Goal: Information Seeking & Learning: Learn about a topic

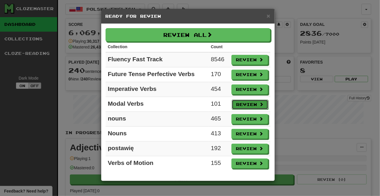
click at [246, 107] on button "Review" at bounding box center [250, 105] width 37 height 10
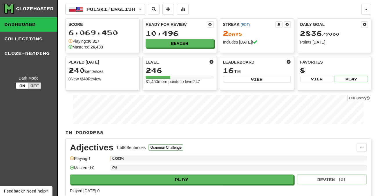
select select "***"
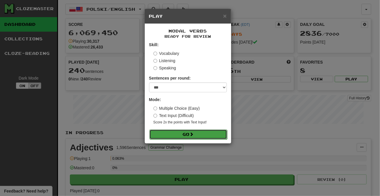
click at [210, 135] on button "Go" at bounding box center [188, 134] width 78 height 10
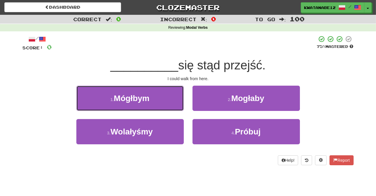
drag, startPoint x: 167, startPoint y: 97, endPoint x: 178, endPoint y: 102, distance: 11.7
click at [168, 98] on button "1 . [GEOGRAPHIC_DATA]" at bounding box center [129, 98] width 107 height 25
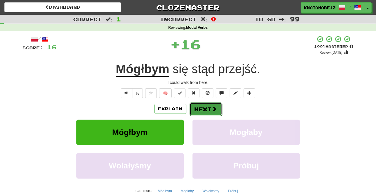
click at [204, 110] on button "Next" at bounding box center [205, 108] width 32 height 13
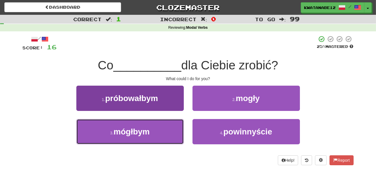
click at [173, 123] on button "3 . mógłbym" at bounding box center [129, 131] width 107 height 25
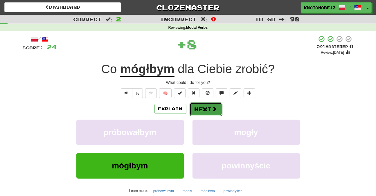
click at [199, 108] on button "Next" at bounding box center [205, 108] width 32 height 13
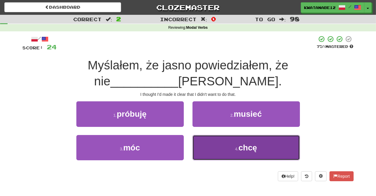
click at [213, 149] on button "4 . chcę" at bounding box center [245, 147] width 107 height 25
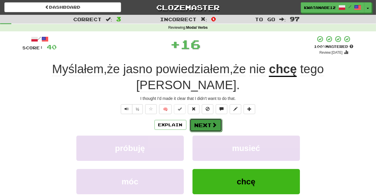
click at [202, 118] on button "Next" at bounding box center [205, 124] width 32 height 13
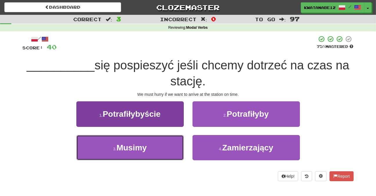
click at [166, 141] on button "3 . Musimy" at bounding box center [129, 147] width 107 height 25
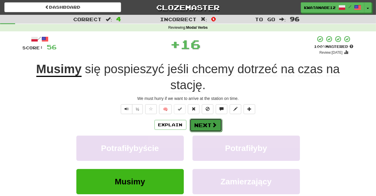
click at [201, 120] on button "Next" at bounding box center [205, 124] width 32 height 13
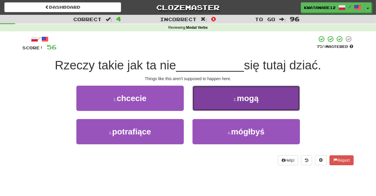
click at [208, 96] on button "2 . mogą" at bounding box center [245, 98] width 107 height 25
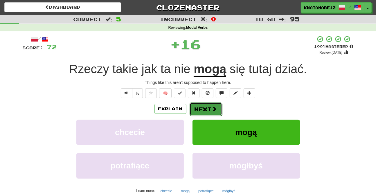
click at [198, 112] on button "Next" at bounding box center [205, 108] width 32 height 13
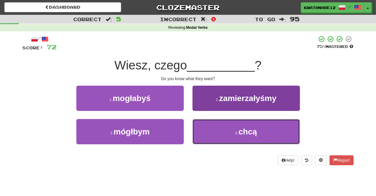
click at [208, 132] on button "4 . chcą" at bounding box center [245, 131] width 107 height 25
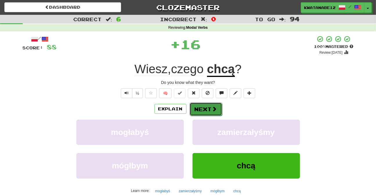
click at [205, 110] on button "Next" at bounding box center [205, 108] width 32 height 13
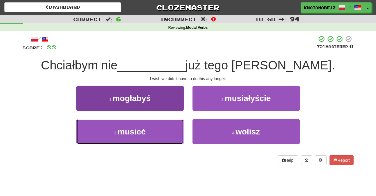
click at [167, 125] on button "3 . musieć" at bounding box center [129, 131] width 107 height 25
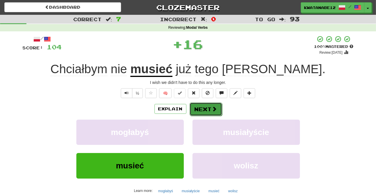
click at [202, 105] on button "Next" at bounding box center [205, 108] width 32 height 13
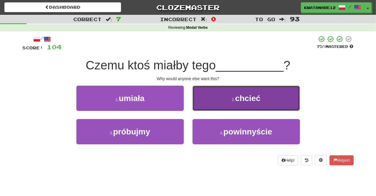
click at [206, 107] on button "2 . chcieć" at bounding box center [245, 98] width 107 height 25
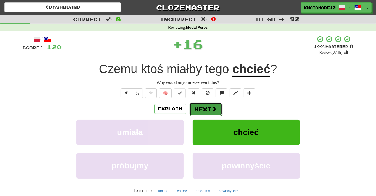
click at [195, 108] on button "Next" at bounding box center [205, 108] width 32 height 13
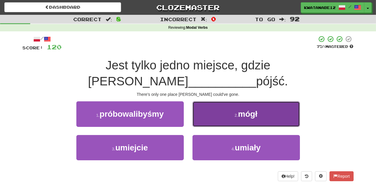
click at [210, 102] on button "2 . mógł" at bounding box center [245, 113] width 107 height 25
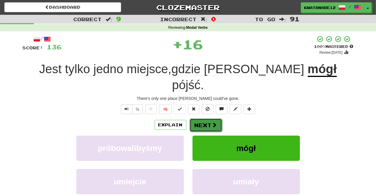
click at [209, 118] on button "Next" at bounding box center [205, 124] width 32 height 13
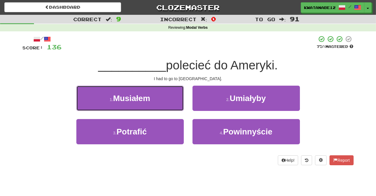
drag, startPoint x: 169, startPoint y: 100, endPoint x: 172, endPoint y: 101, distance: 3.2
click at [169, 100] on button "1 . Musiałem" at bounding box center [129, 98] width 107 height 25
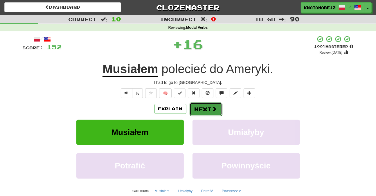
click at [208, 106] on button "Next" at bounding box center [205, 108] width 32 height 13
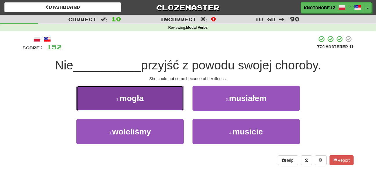
drag, startPoint x: 160, startPoint y: 100, endPoint x: 167, endPoint y: 104, distance: 8.6
click at [167, 104] on button "1 . mogła" at bounding box center [129, 98] width 107 height 25
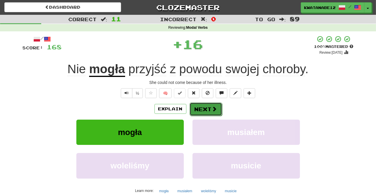
drag, startPoint x: 195, startPoint y: 111, endPoint x: 198, endPoint y: 111, distance: 3.5
click at [198, 111] on button "Next" at bounding box center [205, 108] width 32 height 13
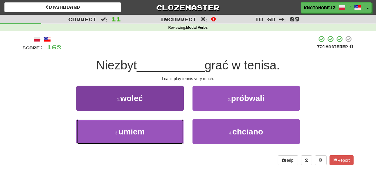
drag, startPoint x: 163, startPoint y: 124, endPoint x: 172, endPoint y: 122, distance: 9.1
click at [166, 124] on button "3 . umiem" at bounding box center [129, 131] width 107 height 25
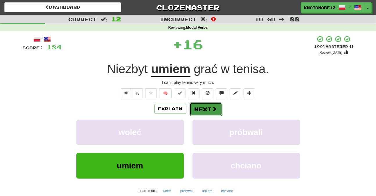
click at [200, 108] on button "Next" at bounding box center [205, 108] width 32 height 13
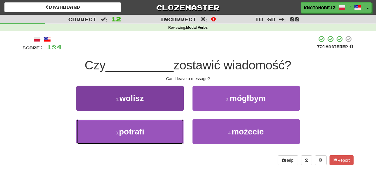
drag, startPoint x: 159, startPoint y: 137, endPoint x: 178, endPoint y: 129, distance: 19.7
click at [175, 131] on button "3 . potrafi" at bounding box center [129, 131] width 107 height 25
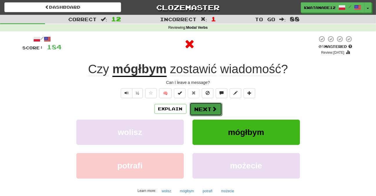
click at [202, 111] on button "Next" at bounding box center [205, 108] width 32 height 13
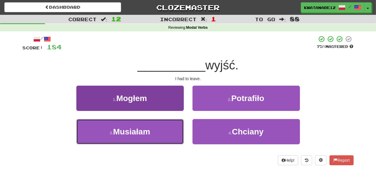
click at [157, 129] on button "3 . Musiałam" at bounding box center [129, 131] width 107 height 25
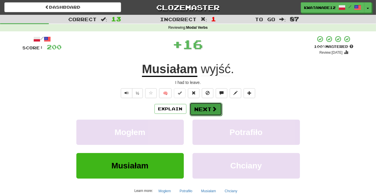
click at [214, 106] on span at bounding box center [214, 108] width 5 height 5
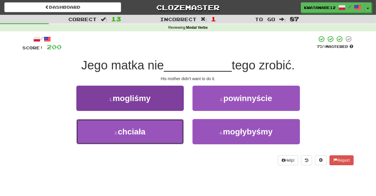
drag, startPoint x: 159, startPoint y: 128, endPoint x: 170, endPoint y: 129, distance: 10.8
click at [162, 130] on button "3 . chciała" at bounding box center [129, 131] width 107 height 25
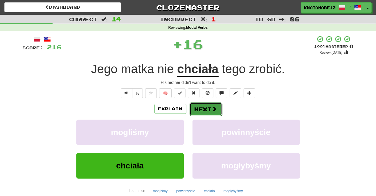
click at [202, 109] on button "Next" at bounding box center [205, 108] width 32 height 13
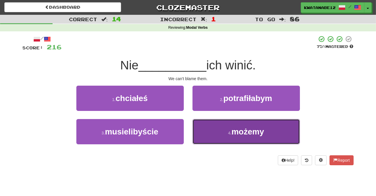
drag, startPoint x: 210, startPoint y: 127, endPoint x: 211, endPoint y: 132, distance: 4.4
click at [211, 132] on button "4 . możemy" at bounding box center [245, 131] width 107 height 25
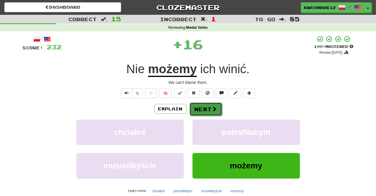
click at [205, 107] on button "Next" at bounding box center [205, 108] width 32 height 13
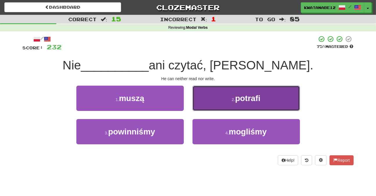
click at [217, 105] on button "2 . potrafi" at bounding box center [245, 98] width 107 height 25
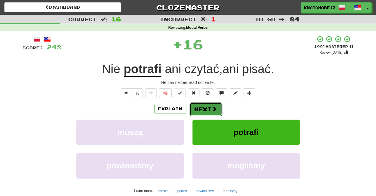
click at [204, 112] on button "Next" at bounding box center [205, 108] width 32 height 13
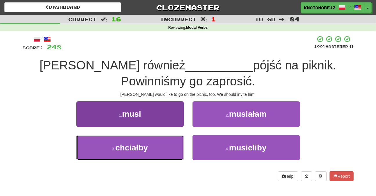
drag, startPoint x: 159, startPoint y: 147, endPoint x: 168, endPoint y: 141, distance: 10.8
click at [162, 145] on button "3 . chciałby" at bounding box center [129, 147] width 107 height 25
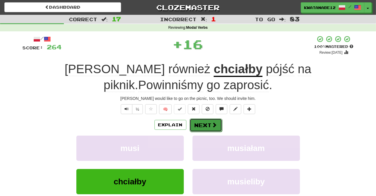
click at [202, 129] on button "Next" at bounding box center [205, 124] width 32 height 13
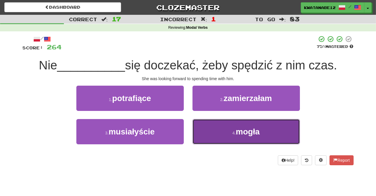
click at [212, 133] on button "4 . mogła" at bounding box center [245, 131] width 107 height 25
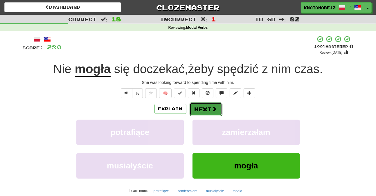
click at [208, 112] on button "Next" at bounding box center [205, 108] width 32 height 13
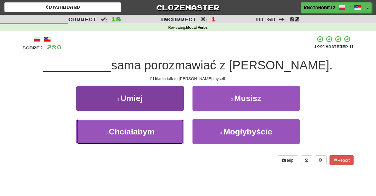
drag, startPoint x: 166, startPoint y: 125, endPoint x: 174, endPoint y: 125, distance: 7.5
click at [168, 126] on button "3 . Chciałabym" at bounding box center [129, 131] width 107 height 25
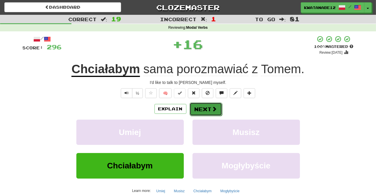
click at [205, 106] on button "Next" at bounding box center [205, 108] width 32 height 13
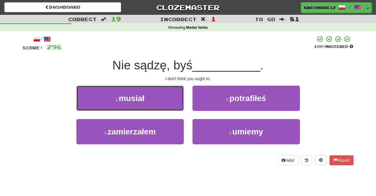
click at [166, 101] on button "1 . musiał" at bounding box center [129, 98] width 107 height 25
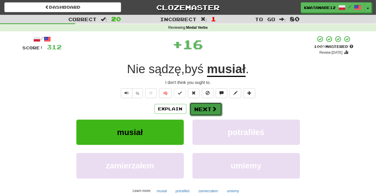
click at [200, 110] on button "Next" at bounding box center [205, 108] width 32 height 13
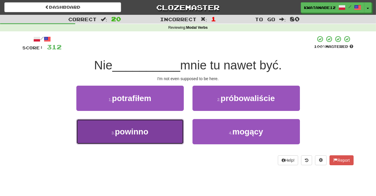
click at [168, 131] on button "3 . powinno" at bounding box center [129, 131] width 107 height 25
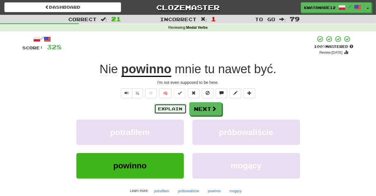
click at [177, 109] on button "Explain" at bounding box center [170, 109] width 32 height 10
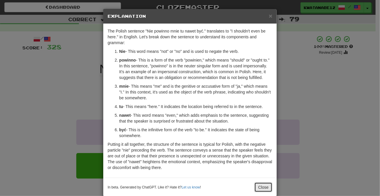
click at [257, 188] on button "Close" at bounding box center [263, 187] width 18 height 10
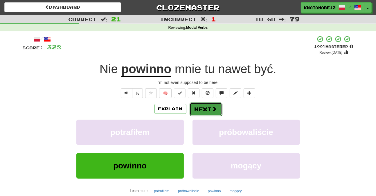
click at [214, 109] on span at bounding box center [214, 108] width 5 height 5
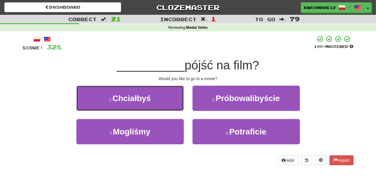
drag, startPoint x: 169, startPoint y: 103, endPoint x: 176, endPoint y: 101, distance: 6.9
click at [169, 102] on button "1 . Chciałbyś" at bounding box center [129, 98] width 107 height 25
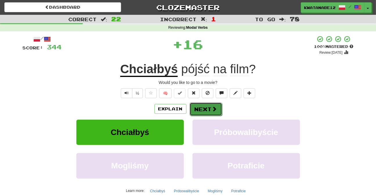
click at [204, 106] on button "Next" at bounding box center [205, 108] width 32 height 13
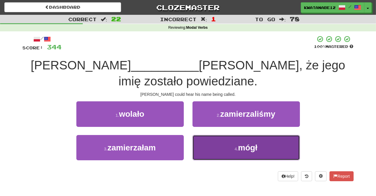
click at [209, 135] on button "4 . mógł" at bounding box center [245, 147] width 107 height 25
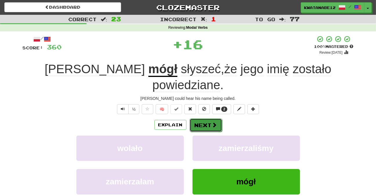
click at [196, 118] on button "Next" at bounding box center [205, 124] width 32 height 13
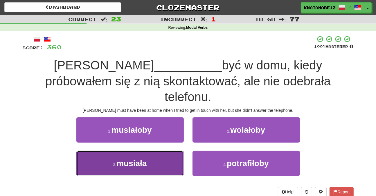
click at [164, 151] on button "3 . musiała" at bounding box center [129, 163] width 107 height 25
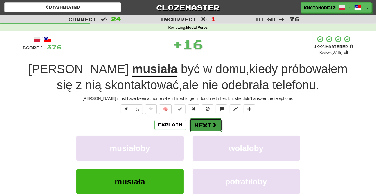
click at [209, 122] on button "Next" at bounding box center [205, 124] width 32 height 13
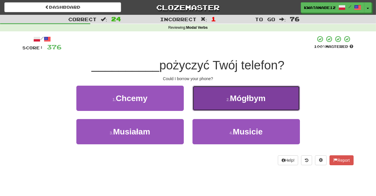
click at [211, 103] on button "2 . Mógłbym" at bounding box center [245, 98] width 107 height 25
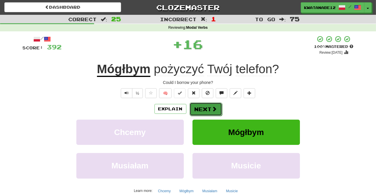
click at [198, 111] on button "Next" at bounding box center [205, 108] width 32 height 13
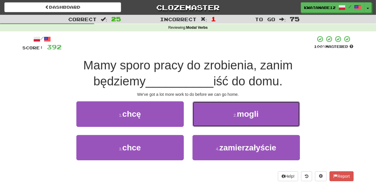
click at [207, 116] on button "2 . mogli" at bounding box center [245, 113] width 107 height 25
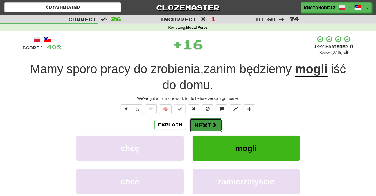
click at [196, 123] on button "Next" at bounding box center [205, 124] width 32 height 13
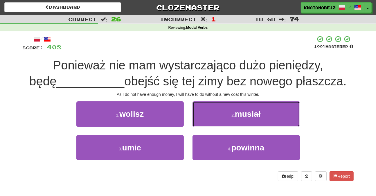
drag, startPoint x: 214, startPoint y: 112, endPoint x: 210, endPoint y: 115, distance: 3.9
click at [212, 113] on button "2 . musiał" at bounding box center [245, 113] width 107 height 25
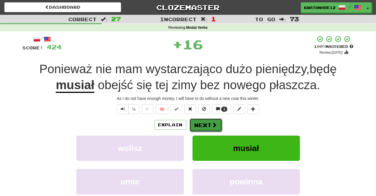
click at [197, 122] on button "Next" at bounding box center [205, 124] width 32 height 13
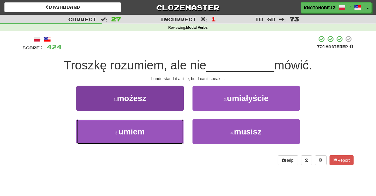
click at [163, 126] on button "3 . umiem" at bounding box center [129, 131] width 107 height 25
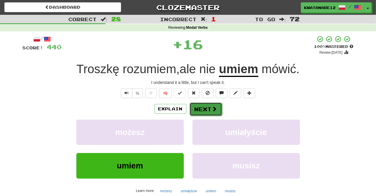
click at [200, 113] on button "Next" at bounding box center [205, 108] width 32 height 13
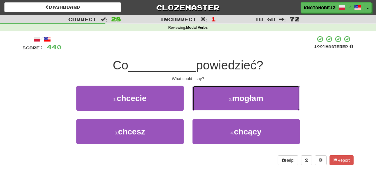
click at [215, 96] on button "2 . mogłam" at bounding box center [245, 98] width 107 height 25
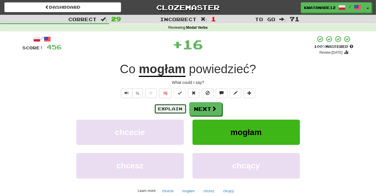
click at [175, 110] on button "Explain" at bounding box center [170, 109] width 32 height 10
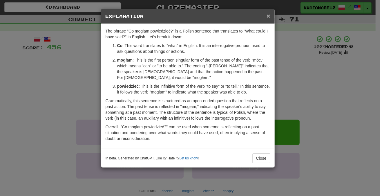
click at [268, 19] on div "× Explanation" at bounding box center [187, 16] width 173 height 15
click at [268, 15] on span "×" at bounding box center [268, 15] width 3 height 7
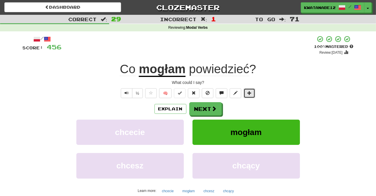
click at [250, 93] on span at bounding box center [249, 93] width 4 height 4
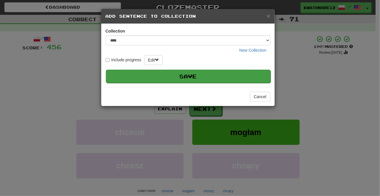
click at [251, 72] on button "Save" at bounding box center [188, 76] width 165 height 13
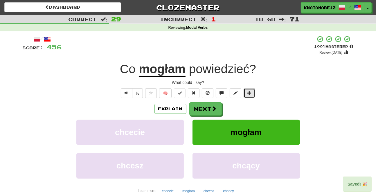
click at [249, 93] on span at bounding box center [249, 93] width 4 height 4
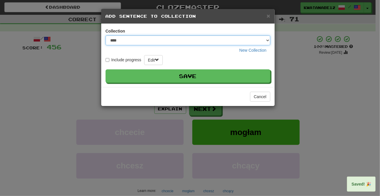
click at [268, 42] on select "**** ****** ********* ******** *****" at bounding box center [188, 40] width 165 height 10
select select "****"
click at [106, 35] on select "**** ****** ********* ******** *****" at bounding box center [188, 40] width 165 height 10
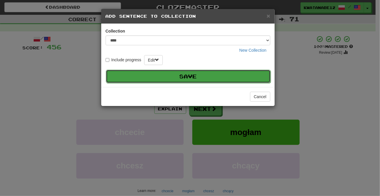
click at [240, 77] on button "Save" at bounding box center [188, 76] width 165 height 13
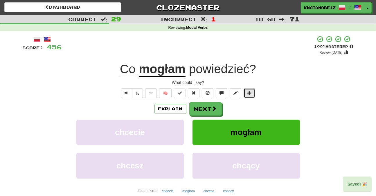
click at [251, 95] on button at bounding box center [249, 93] width 12 height 10
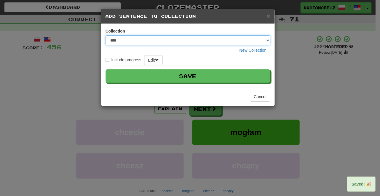
click at [267, 43] on select "**** ****** ********* ******** *****" at bounding box center [188, 40] width 165 height 10
select select "*****"
click at [106, 35] on select "**** ****** ********* ******** *****" at bounding box center [188, 40] width 165 height 10
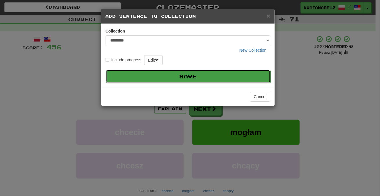
click at [242, 74] on button "Save" at bounding box center [188, 76] width 165 height 13
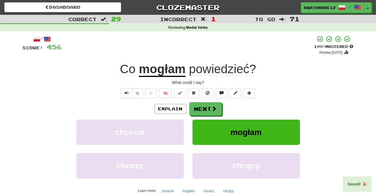
click at [251, 88] on div "/ Score: 456 + 16 100 % Mastered Review: 2025-10-19 Co mogłam powiedzieć ? What…" at bounding box center [188, 126] width 331 height 182
click at [249, 93] on span at bounding box center [249, 93] width 4 height 4
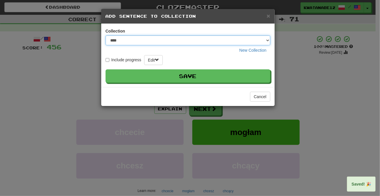
drag, startPoint x: 269, startPoint y: 41, endPoint x: 268, endPoint y: 43, distance: 3.0
click at [269, 40] on select "**** ****** ********* ******** *****" at bounding box center [188, 40] width 165 height 10
select select "****"
click at [106, 35] on select "**** ****** ********* ******** *****" at bounding box center [188, 40] width 165 height 10
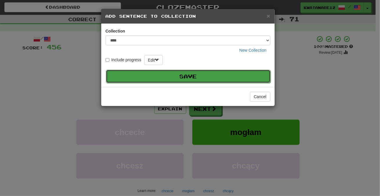
click at [248, 74] on button "Save" at bounding box center [188, 76] width 165 height 13
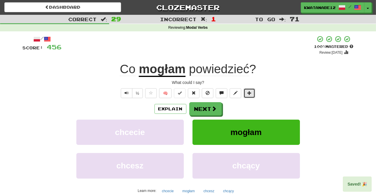
click at [248, 93] on span at bounding box center [249, 93] width 4 height 4
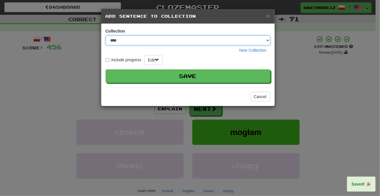
click at [267, 41] on select "**** ****** ********* ******** *****" at bounding box center [188, 40] width 165 height 10
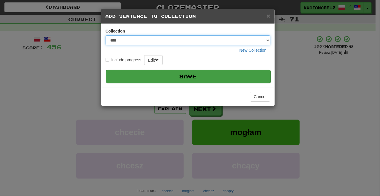
select select "*****"
click at [106, 35] on select "**** ****** ********* ******** *****" at bounding box center [188, 40] width 165 height 10
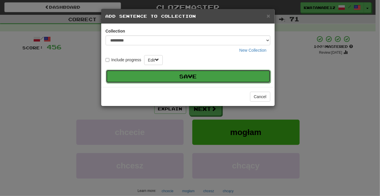
click at [245, 76] on button "Save" at bounding box center [188, 76] width 165 height 13
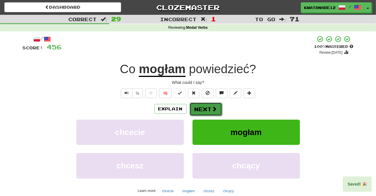
click at [205, 106] on button "Next" at bounding box center [205, 108] width 32 height 13
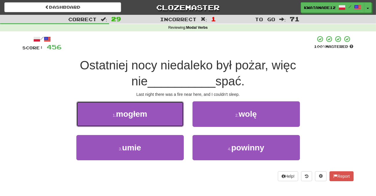
drag, startPoint x: 171, startPoint y: 115, endPoint x: 173, endPoint y: 116, distance: 3.1
click at [171, 115] on button "1 . mogłem" at bounding box center [129, 113] width 107 height 25
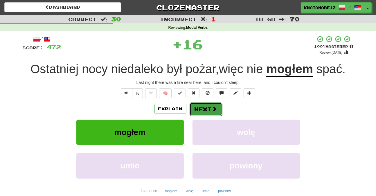
click at [208, 105] on button "Next" at bounding box center [205, 108] width 32 height 13
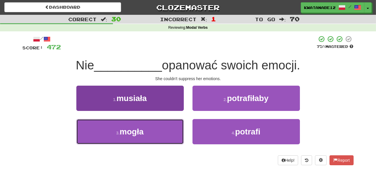
drag, startPoint x: 168, startPoint y: 131, endPoint x: 183, endPoint y: 120, distance: 17.7
click at [169, 130] on button "3 . mogła" at bounding box center [129, 131] width 107 height 25
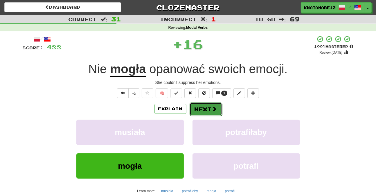
click at [206, 105] on button "Next" at bounding box center [205, 108] width 32 height 13
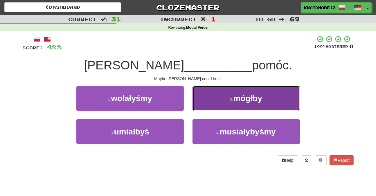
drag, startPoint x: 209, startPoint y: 100, endPoint x: 203, endPoint y: 102, distance: 5.9
click at [203, 102] on button "2 . mógłby" at bounding box center [245, 98] width 107 height 25
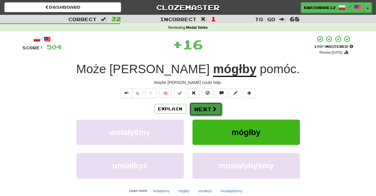
drag, startPoint x: 203, startPoint y: 102, endPoint x: 198, endPoint y: 104, distance: 6.0
click at [198, 104] on button "Next" at bounding box center [205, 108] width 32 height 13
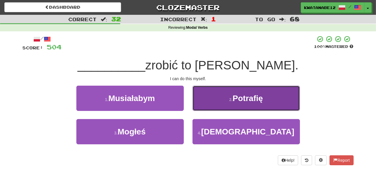
click at [214, 102] on button "2 . Potrafię" at bounding box center [245, 98] width 107 height 25
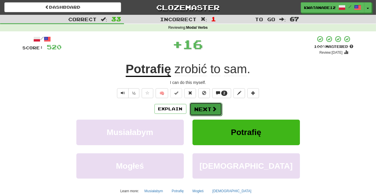
click at [199, 106] on button "Next" at bounding box center [205, 108] width 32 height 13
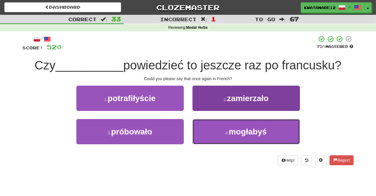
drag, startPoint x: 202, startPoint y: 132, endPoint x: 204, endPoint y: 127, distance: 5.2
click at [204, 129] on button "4 . mogłabyś" at bounding box center [245, 131] width 107 height 25
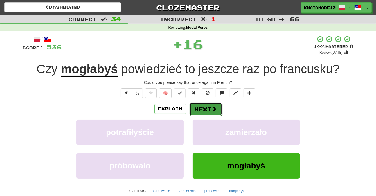
click at [197, 109] on button "Next" at bounding box center [205, 108] width 32 height 13
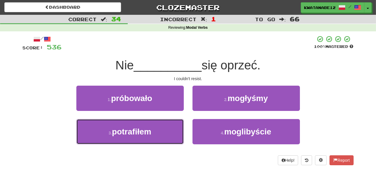
drag, startPoint x: 165, startPoint y: 125, endPoint x: 183, endPoint y: 116, distance: 20.0
click at [169, 125] on button "3 . potrafiłem" at bounding box center [129, 131] width 107 height 25
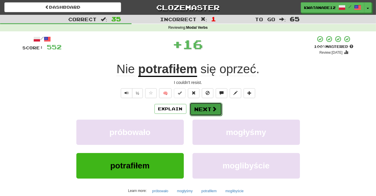
click at [203, 105] on button "Next" at bounding box center [205, 108] width 32 height 13
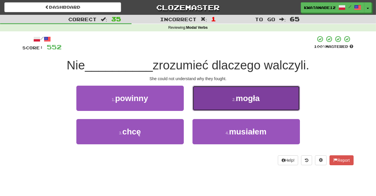
drag, startPoint x: 212, startPoint y: 101, endPoint x: 207, endPoint y: 104, distance: 6.0
click at [207, 104] on button "2 . mogła" at bounding box center [245, 98] width 107 height 25
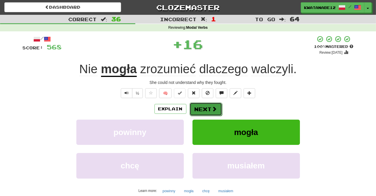
click at [197, 108] on button "Next" at bounding box center [205, 108] width 32 height 13
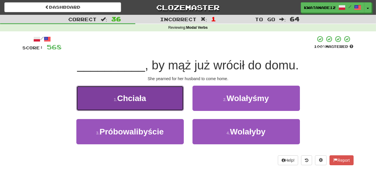
click at [167, 101] on button "1 . Chciała" at bounding box center [129, 98] width 107 height 25
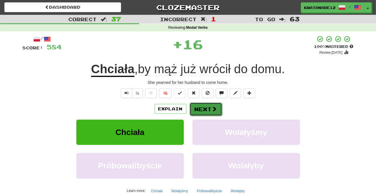
click at [209, 111] on button "Next" at bounding box center [205, 108] width 32 height 13
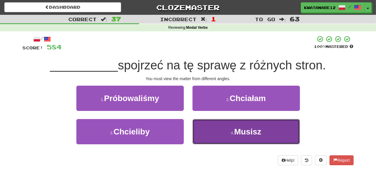
click at [205, 130] on button "4 . Musisz" at bounding box center [245, 131] width 107 height 25
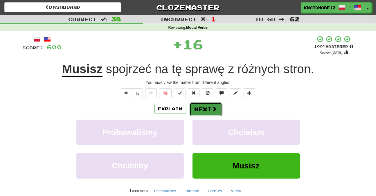
click at [200, 109] on button "Next" at bounding box center [205, 108] width 32 height 13
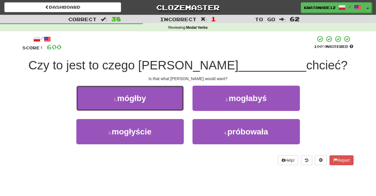
drag, startPoint x: 160, startPoint y: 96, endPoint x: 172, endPoint y: 100, distance: 12.0
click at [168, 98] on button "1 . mógłby" at bounding box center [129, 98] width 107 height 25
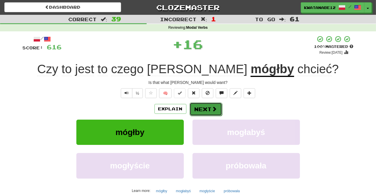
click at [204, 106] on button "Next" at bounding box center [205, 108] width 32 height 13
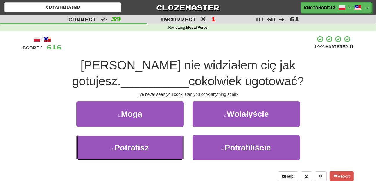
drag, startPoint x: 162, startPoint y: 143, endPoint x: 188, endPoint y: 132, distance: 28.6
click at [167, 141] on button "3 . Potrafisz" at bounding box center [129, 147] width 107 height 25
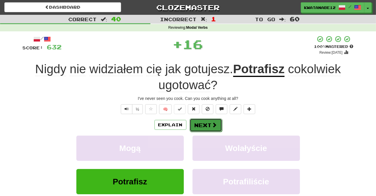
click at [203, 122] on button "Next" at bounding box center [205, 124] width 32 height 13
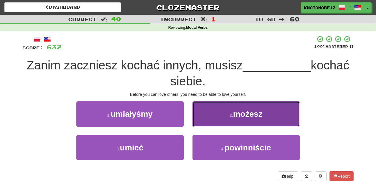
click at [205, 122] on button "2 . możesz" at bounding box center [245, 113] width 107 height 25
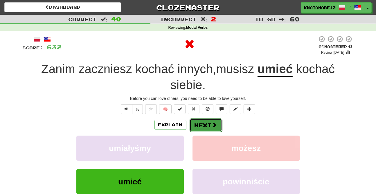
click at [199, 122] on button "Next" at bounding box center [205, 124] width 32 height 13
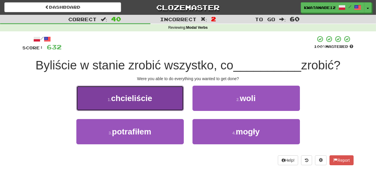
click at [165, 105] on button "1 . chcieliście" at bounding box center [129, 98] width 107 height 25
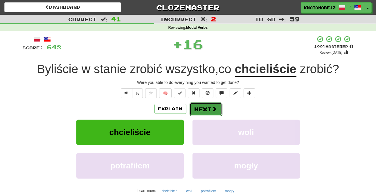
drag, startPoint x: 201, startPoint y: 106, endPoint x: 206, endPoint y: 106, distance: 5.5
click at [206, 106] on button "Next" at bounding box center [205, 108] width 32 height 13
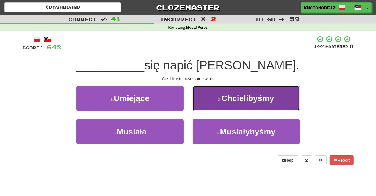
drag, startPoint x: 213, startPoint y: 99, endPoint x: 209, endPoint y: 102, distance: 4.5
click at [209, 102] on button "2 . Chcielibyśmy" at bounding box center [245, 98] width 107 height 25
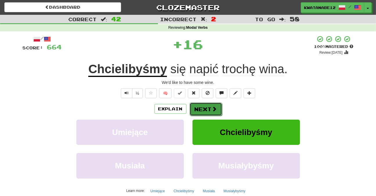
click at [204, 104] on button "Next" at bounding box center [205, 108] width 32 height 13
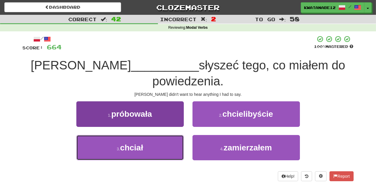
drag, startPoint x: 164, startPoint y: 144, endPoint x: 182, endPoint y: 134, distance: 20.7
click at [174, 141] on button "3 . chciał" at bounding box center [129, 147] width 107 height 25
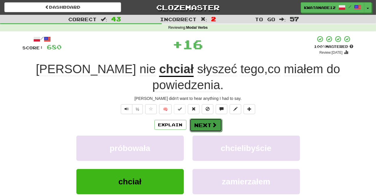
click at [207, 118] on button "Next" at bounding box center [205, 124] width 32 height 13
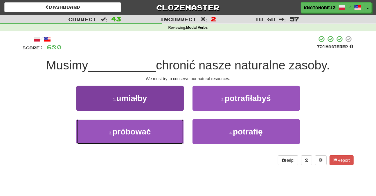
click at [133, 124] on button "3 . próbować" at bounding box center [129, 131] width 107 height 25
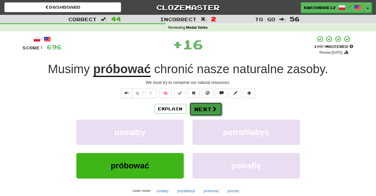
click at [202, 112] on button "Next" at bounding box center [205, 108] width 32 height 13
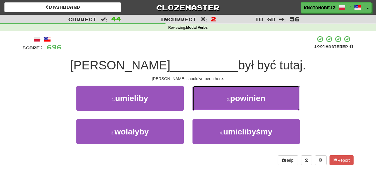
click at [214, 99] on button "2 . powinien" at bounding box center [245, 98] width 107 height 25
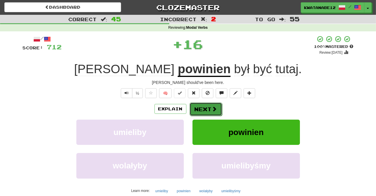
click at [204, 108] on button "Next" at bounding box center [205, 108] width 32 height 13
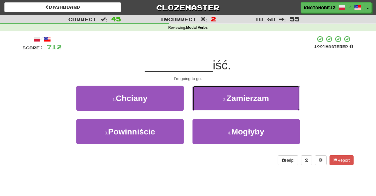
click at [204, 100] on button "2 . Zamierzam" at bounding box center [245, 98] width 107 height 25
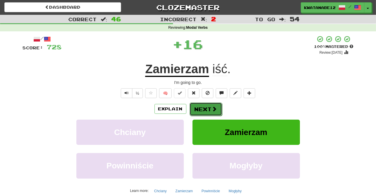
click at [201, 106] on button "Next" at bounding box center [205, 108] width 32 height 13
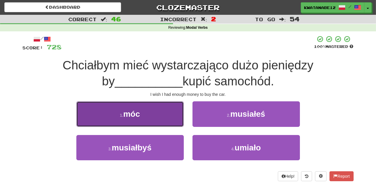
drag, startPoint x: 170, startPoint y: 116, endPoint x: 186, endPoint y: 116, distance: 15.7
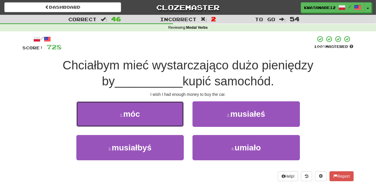
click at [171, 115] on button "1 . móc" at bounding box center [129, 113] width 107 height 25
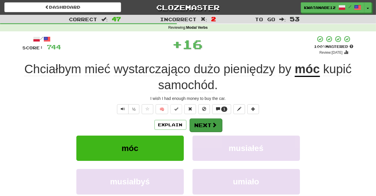
drag, startPoint x: 205, startPoint y: 119, endPoint x: 207, endPoint y: 123, distance: 4.3
click at [206, 121] on div "/ Score: 744 + 16 100 % Mastered Review: 2025-10-19 Chciałbym mieć wystarczając…" at bounding box center [188, 134] width 331 height 198
click at [207, 126] on button "Next" at bounding box center [205, 124] width 32 height 13
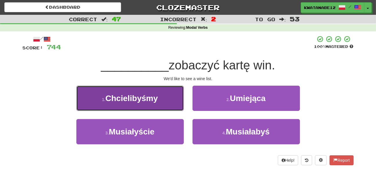
drag, startPoint x: 170, startPoint y: 100, endPoint x: 174, endPoint y: 102, distance: 3.9
click at [174, 102] on button "1 . Chcielibyśmy" at bounding box center [129, 98] width 107 height 25
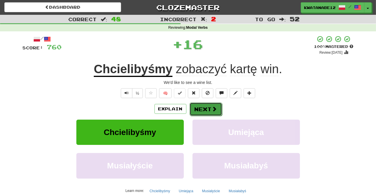
click at [203, 108] on button "Next" at bounding box center [205, 108] width 32 height 13
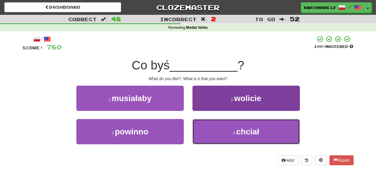
drag, startPoint x: 212, startPoint y: 128, endPoint x: 212, endPoint y: 122, distance: 6.7
click at [212, 125] on button "4 . chciał" at bounding box center [245, 131] width 107 height 25
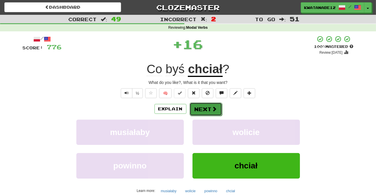
click at [208, 111] on button "Next" at bounding box center [205, 108] width 32 height 13
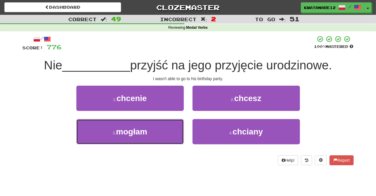
drag, startPoint x: 160, startPoint y: 123, endPoint x: 175, endPoint y: 117, distance: 16.6
click at [161, 123] on button "3 . mogłam" at bounding box center [129, 131] width 107 height 25
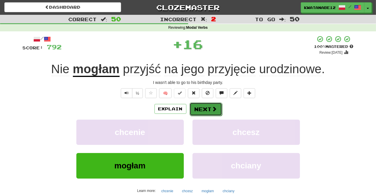
click at [201, 105] on button "Next" at bounding box center [205, 108] width 32 height 13
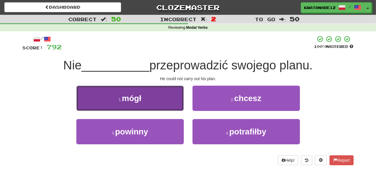
drag, startPoint x: 162, startPoint y: 98, endPoint x: 181, endPoint y: 105, distance: 19.9
click at [181, 105] on button "1 . mógł" at bounding box center [129, 98] width 107 height 25
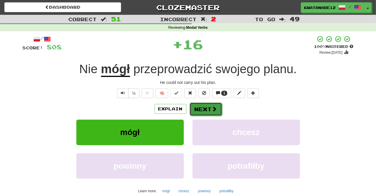
click at [209, 109] on button "Next" at bounding box center [205, 108] width 32 height 13
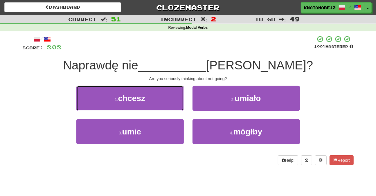
drag, startPoint x: 169, startPoint y: 97, endPoint x: 183, endPoint y: 100, distance: 14.5
click at [177, 98] on button "1 . chcesz" at bounding box center [129, 98] width 107 height 25
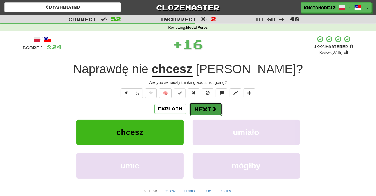
click at [208, 112] on button "Next" at bounding box center [205, 108] width 32 height 13
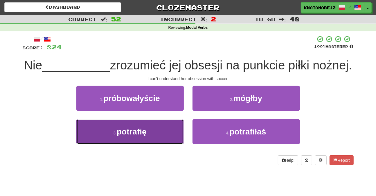
drag, startPoint x: 175, startPoint y: 147, endPoint x: 177, endPoint y: 145, distance: 3.5
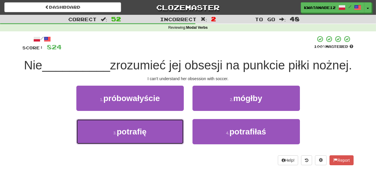
click at [175, 144] on button "3 . potrafię" at bounding box center [129, 131] width 107 height 25
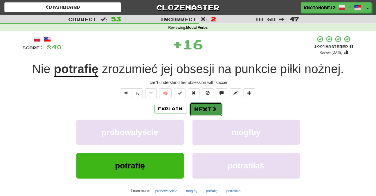
click at [210, 103] on button "Next" at bounding box center [205, 108] width 32 height 13
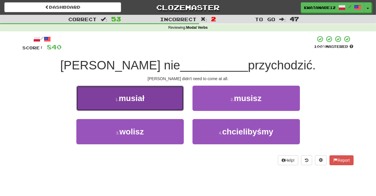
drag, startPoint x: 166, startPoint y: 96, endPoint x: 175, endPoint y: 101, distance: 10.0
click at [175, 101] on button "1 . musiał" at bounding box center [129, 98] width 107 height 25
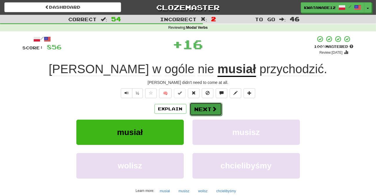
click at [205, 110] on button "Next" at bounding box center [205, 108] width 32 height 13
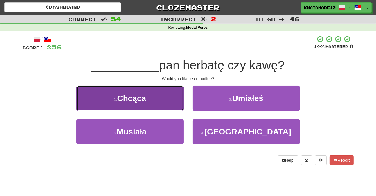
click at [166, 100] on button "1 . Chcąca" at bounding box center [129, 98] width 107 height 25
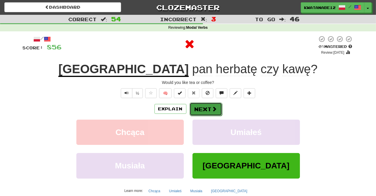
click at [212, 106] on span at bounding box center [214, 108] width 5 height 5
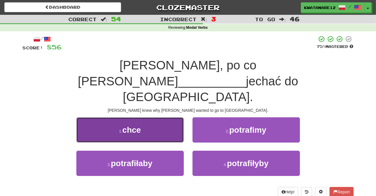
drag, startPoint x: 171, startPoint y: 100, endPoint x: 180, endPoint y: 103, distance: 9.1
click at [180, 117] on button "1 . chce" at bounding box center [129, 129] width 107 height 25
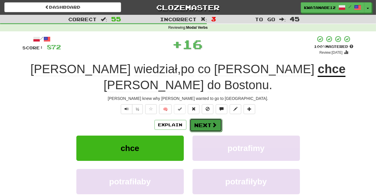
click at [204, 118] on button "Next" at bounding box center [205, 124] width 32 height 13
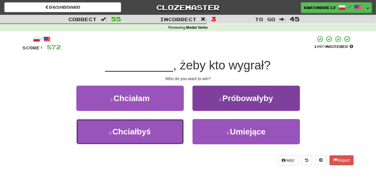
drag, startPoint x: 166, startPoint y: 130, endPoint x: 192, endPoint y: 121, distance: 27.5
click at [177, 129] on button "3 . Chciałbyś" at bounding box center [129, 131] width 107 height 25
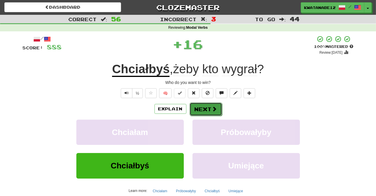
drag, startPoint x: 200, startPoint y: 111, endPoint x: 199, endPoint y: 108, distance: 3.5
click at [199, 108] on button "Next" at bounding box center [205, 108] width 32 height 13
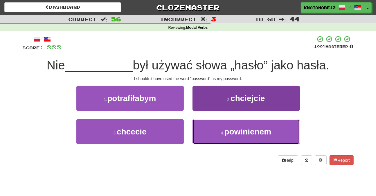
drag, startPoint x: 209, startPoint y: 134, endPoint x: 208, endPoint y: 130, distance: 4.2
click at [209, 132] on button "4 . powinienem" at bounding box center [245, 131] width 107 height 25
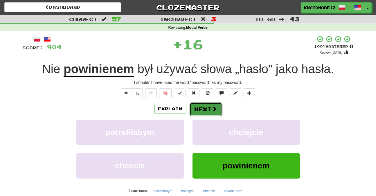
click at [203, 108] on button "Next" at bounding box center [205, 108] width 32 height 13
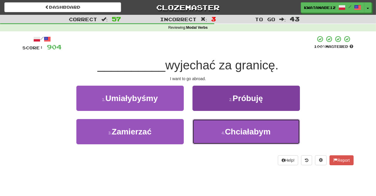
drag, startPoint x: 217, startPoint y: 132, endPoint x: 214, endPoint y: 119, distance: 12.8
click at [217, 131] on button "4 . Chciałabym" at bounding box center [245, 131] width 107 height 25
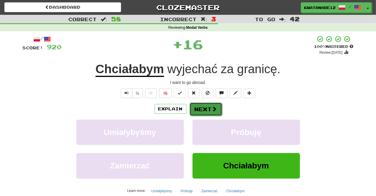
click at [209, 105] on button "Next" at bounding box center [205, 108] width 32 height 13
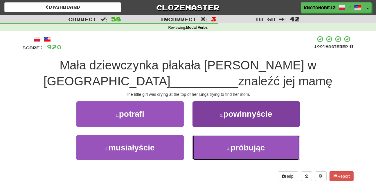
drag, startPoint x: 210, startPoint y: 143, endPoint x: 210, endPoint y: 139, distance: 4.1
click at [210, 141] on button "4 . próbując" at bounding box center [245, 147] width 107 height 25
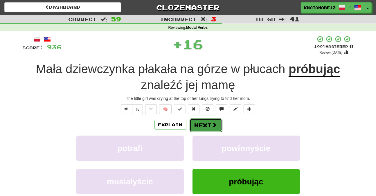
click at [205, 120] on button "Next" at bounding box center [205, 124] width 32 height 13
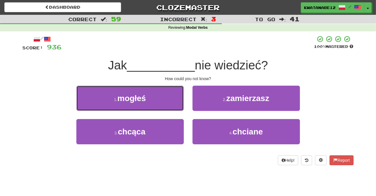
drag, startPoint x: 164, startPoint y: 100, endPoint x: 168, endPoint y: 101, distance: 4.2
click at [165, 100] on button "1 . mogłeś" at bounding box center [129, 98] width 107 height 25
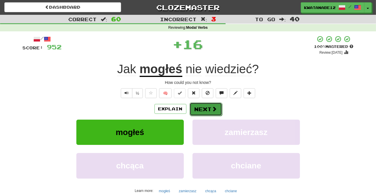
click at [197, 109] on button "Next" at bounding box center [205, 108] width 32 height 13
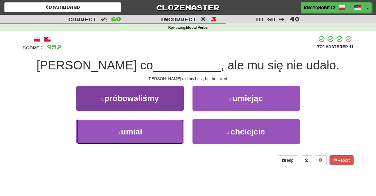
drag, startPoint x: 162, startPoint y: 129, endPoint x: 175, endPoint y: 124, distance: 14.2
click at [163, 129] on button "3 . umiał" at bounding box center [129, 131] width 107 height 25
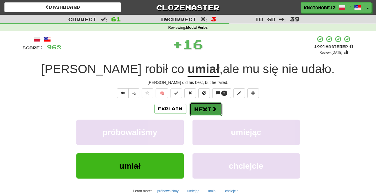
click at [204, 109] on button "Next" at bounding box center [205, 108] width 32 height 13
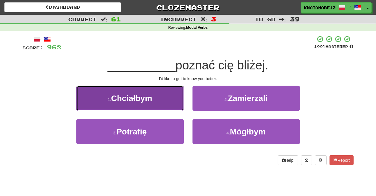
click at [171, 102] on button "1 . Chciałbym" at bounding box center [129, 98] width 107 height 25
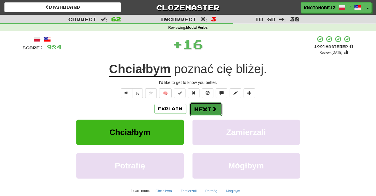
click at [207, 111] on button "Next" at bounding box center [205, 108] width 32 height 13
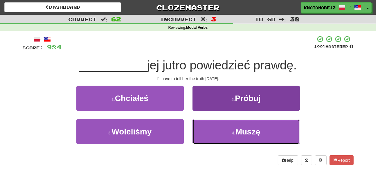
click at [221, 130] on button "4 . Muszę" at bounding box center [245, 131] width 107 height 25
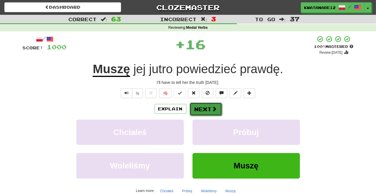
click at [205, 110] on button "Next" at bounding box center [205, 108] width 32 height 13
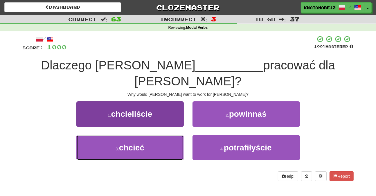
click at [162, 135] on button "3 . chcieć" at bounding box center [129, 147] width 107 height 25
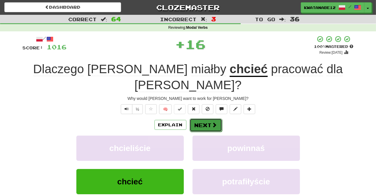
click at [203, 118] on button "Next" at bounding box center [205, 124] width 32 height 13
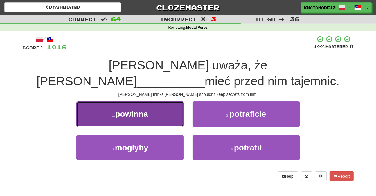
drag, startPoint x: 160, startPoint y: 111, endPoint x: 164, endPoint y: 111, distance: 3.5
click at [164, 111] on button "1 . powinna" at bounding box center [129, 113] width 107 height 25
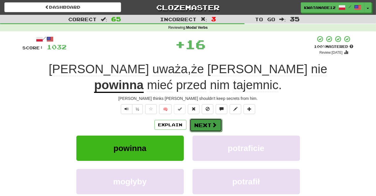
click at [208, 118] on button "Next" at bounding box center [205, 124] width 32 height 13
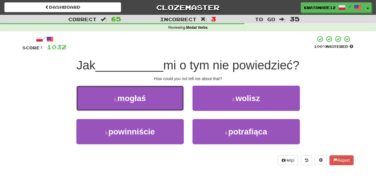
drag, startPoint x: 163, startPoint y: 95, endPoint x: 175, endPoint y: 101, distance: 13.0
click at [164, 95] on button "1 . mogłaś" at bounding box center [129, 98] width 107 height 25
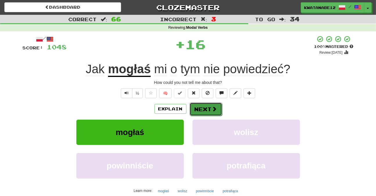
drag, startPoint x: 199, startPoint y: 106, endPoint x: 204, endPoint y: 105, distance: 5.0
click at [204, 105] on button "Next" at bounding box center [205, 108] width 32 height 13
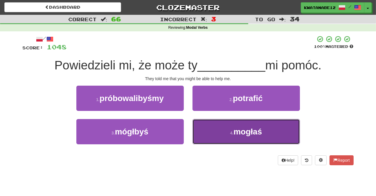
click at [226, 132] on button "4 . mogłaś" at bounding box center [245, 131] width 107 height 25
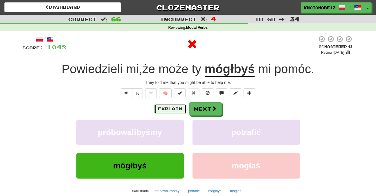
click at [174, 109] on button "Explain" at bounding box center [170, 109] width 32 height 10
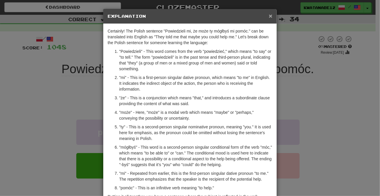
click at [269, 15] on span "×" at bounding box center [270, 15] width 3 height 7
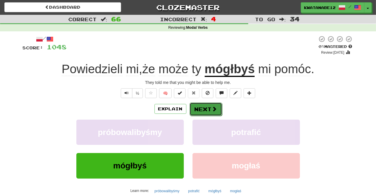
click at [210, 108] on button "Next" at bounding box center [205, 108] width 32 height 13
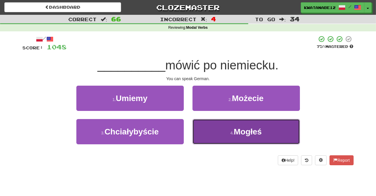
click at [210, 134] on button "4 . Mogłeś" at bounding box center [245, 131] width 107 height 25
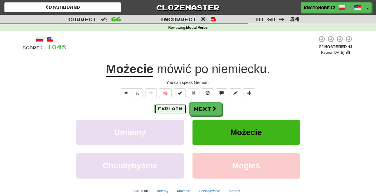
click at [175, 107] on button "Explain" at bounding box center [170, 109] width 32 height 10
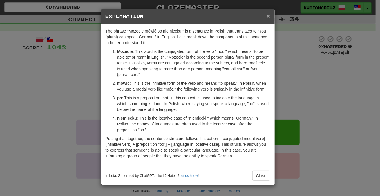
click at [268, 15] on span "×" at bounding box center [268, 15] width 3 height 7
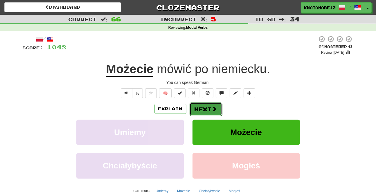
click at [211, 112] on button "Next" at bounding box center [205, 108] width 32 height 13
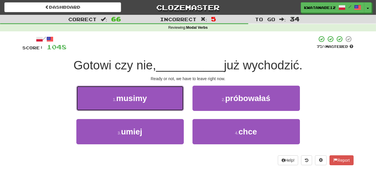
click at [171, 102] on button "1 . musimy" at bounding box center [129, 98] width 107 height 25
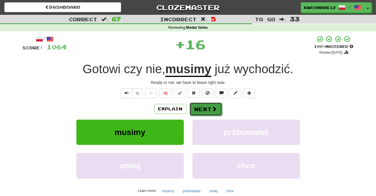
click at [209, 105] on button "Next" at bounding box center [205, 108] width 32 height 13
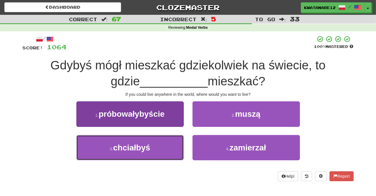
click at [166, 146] on button "3 . chciałbyś" at bounding box center [129, 147] width 107 height 25
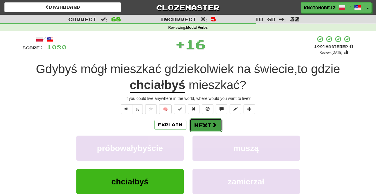
click at [202, 125] on button "Next" at bounding box center [205, 124] width 32 height 13
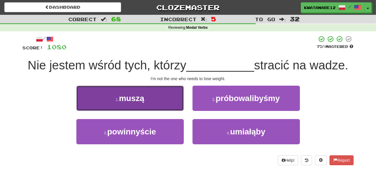
click at [162, 102] on button "1 . muszą" at bounding box center [129, 98] width 107 height 25
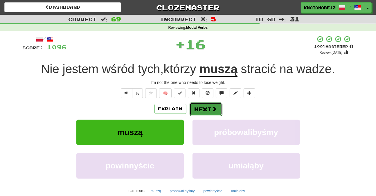
click at [207, 110] on button "Next" at bounding box center [205, 108] width 32 height 13
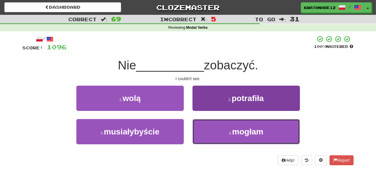
click at [216, 129] on button "4 . mogłam" at bounding box center [245, 131] width 107 height 25
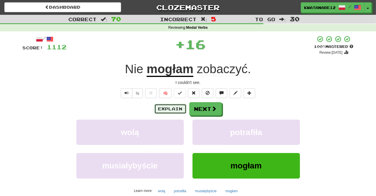
click at [172, 108] on button "Explain" at bounding box center [170, 109] width 32 height 10
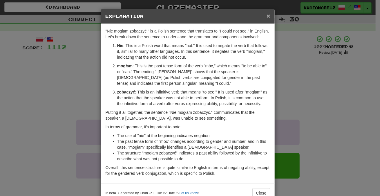
click at [267, 15] on span "×" at bounding box center [268, 15] width 3 height 7
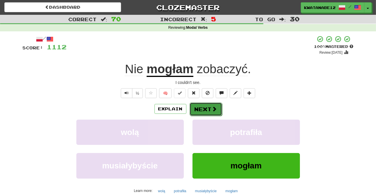
click at [212, 108] on span at bounding box center [214, 108] width 5 height 5
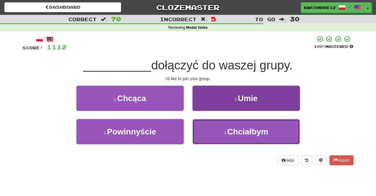
click at [214, 130] on button "4 . Chciałbym" at bounding box center [245, 131] width 107 height 25
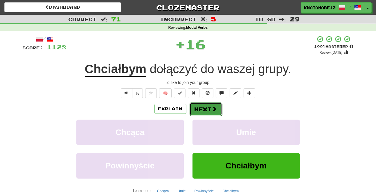
click at [206, 110] on button "Next" at bounding box center [205, 108] width 32 height 13
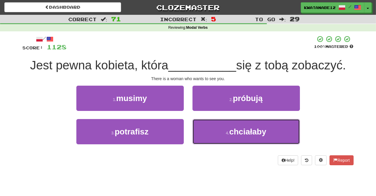
drag, startPoint x: 219, startPoint y: 133, endPoint x: 212, endPoint y: 119, distance: 15.7
click at [217, 131] on button "4 . chciałaby" at bounding box center [245, 131] width 107 height 25
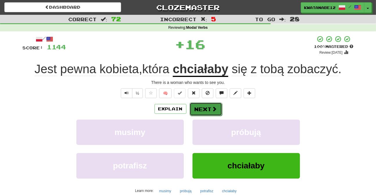
click at [206, 107] on button "Next" at bounding box center [205, 108] width 32 height 13
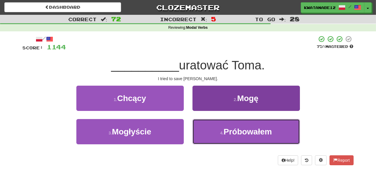
drag, startPoint x: 207, startPoint y: 134, endPoint x: 204, endPoint y: 123, distance: 12.0
click at [207, 132] on button "4 . Próbowałem" at bounding box center [245, 131] width 107 height 25
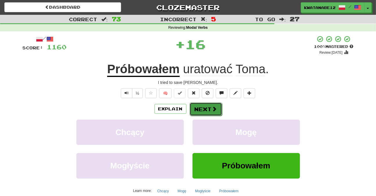
click at [199, 104] on button "Next" at bounding box center [205, 108] width 32 height 13
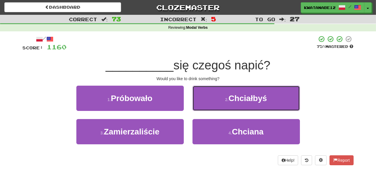
drag, startPoint x: 211, startPoint y: 97, endPoint x: 207, endPoint y: 101, distance: 6.2
click at [208, 100] on button "2 . Chciałbyś" at bounding box center [245, 98] width 107 height 25
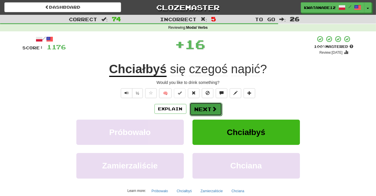
click at [202, 106] on button "Next" at bounding box center [205, 108] width 32 height 13
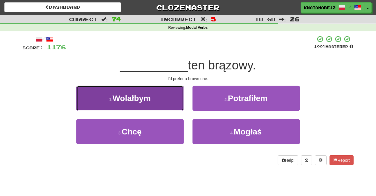
click at [169, 102] on button "1 . Wolałbym" at bounding box center [129, 98] width 107 height 25
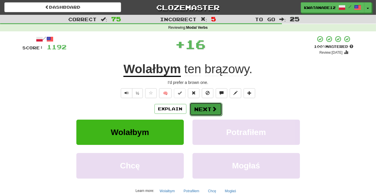
click at [202, 110] on button "Next" at bounding box center [205, 108] width 32 height 13
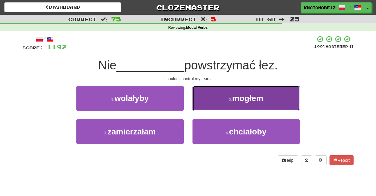
click at [205, 104] on button "2 . mogłem" at bounding box center [245, 98] width 107 height 25
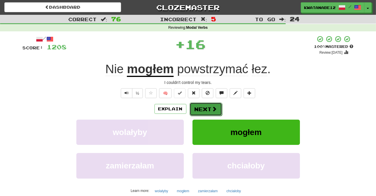
click at [198, 106] on button "Next" at bounding box center [205, 108] width 32 height 13
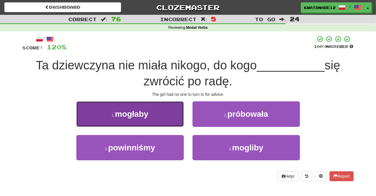
click at [162, 111] on button "1 . mogłaby" at bounding box center [129, 113] width 107 height 25
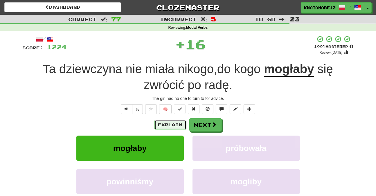
click at [173, 123] on button "Explain" at bounding box center [170, 125] width 32 height 10
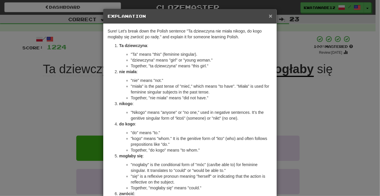
click at [269, 14] on span "×" at bounding box center [270, 15] width 3 height 7
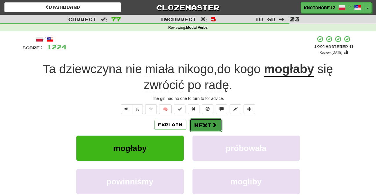
click at [197, 129] on button "Next" at bounding box center [205, 124] width 32 height 13
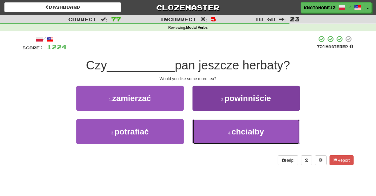
click at [215, 138] on button "4 . chciałby" at bounding box center [245, 131] width 107 height 25
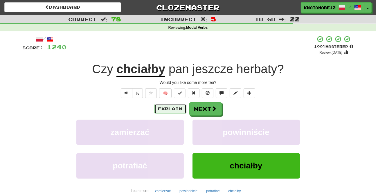
click at [171, 106] on button "Explain" at bounding box center [170, 109] width 32 height 10
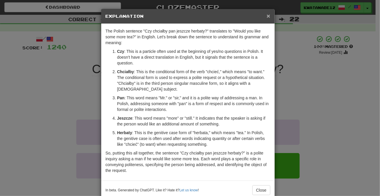
click at [267, 17] on span "×" at bounding box center [268, 15] width 3 height 7
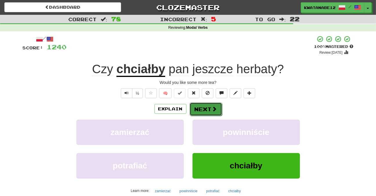
click at [212, 106] on span at bounding box center [214, 108] width 5 height 5
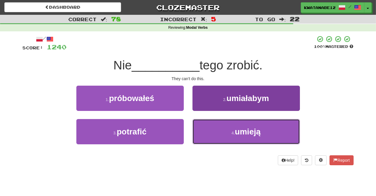
drag, startPoint x: 214, startPoint y: 125, endPoint x: 213, endPoint y: 120, distance: 4.7
click at [214, 123] on button "4 . umieją" at bounding box center [245, 131] width 107 height 25
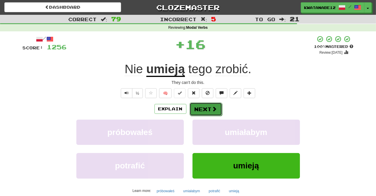
click at [204, 104] on button "Next" at bounding box center [205, 108] width 32 height 13
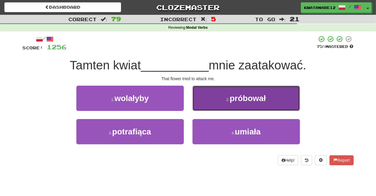
click at [207, 106] on button "2 . próbował" at bounding box center [245, 98] width 107 height 25
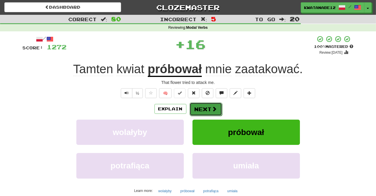
click at [205, 109] on button "Next" at bounding box center [205, 108] width 32 height 13
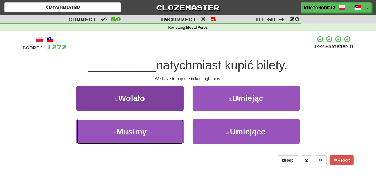
drag, startPoint x: 163, startPoint y: 126, endPoint x: 177, endPoint y: 122, distance: 14.5
click at [166, 125] on button "3 . Musimy" at bounding box center [129, 131] width 107 height 25
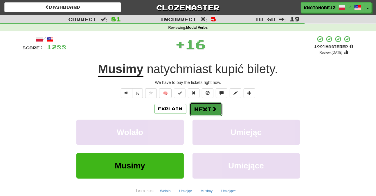
click at [208, 107] on button "Next" at bounding box center [205, 108] width 32 height 13
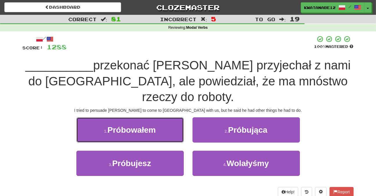
click at [165, 117] on button "1 . Próbowałem" at bounding box center [129, 129] width 107 height 25
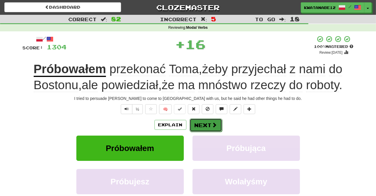
click at [204, 126] on button "Next" at bounding box center [205, 124] width 32 height 13
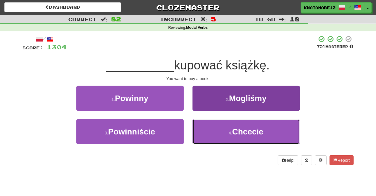
click at [210, 127] on button "4 . Chcecie" at bounding box center [245, 131] width 107 height 25
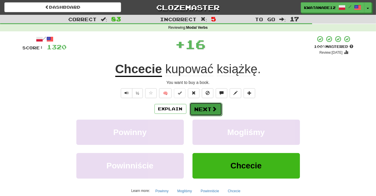
click at [206, 112] on button "Next" at bounding box center [205, 108] width 32 height 13
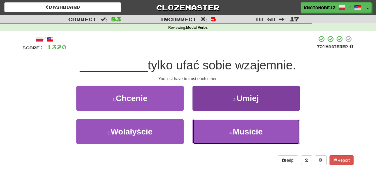
click at [213, 132] on button "4 . Musicie" at bounding box center [245, 131] width 107 height 25
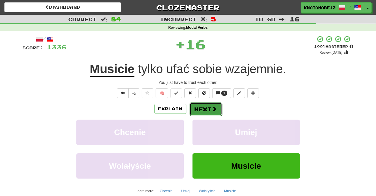
click at [206, 106] on button "Next" at bounding box center [205, 108] width 32 height 13
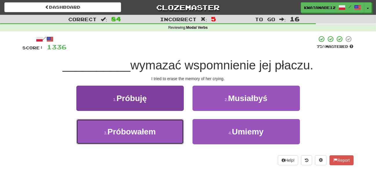
click at [161, 128] on button "3 . Próbowałem" at bounding box center [129, 131] width 107 height 25
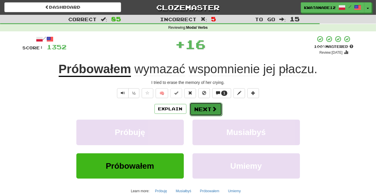
click at [207, 104] on button "Next" at bounding box center [205, 108] width 32 height 13
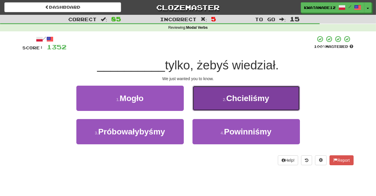
click at [212, 105] on button "2 . Chcieliśmy" at bounding box center [245, 98] width 107 height 25
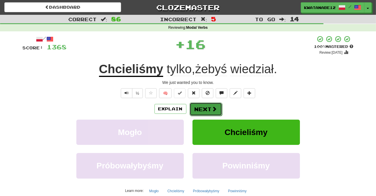
click at [200, 105] on button "Next" at bounding box center [205, 108] width 32 height 13
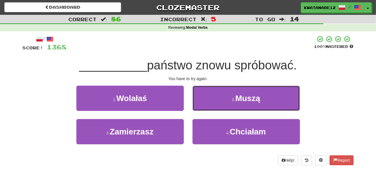
click at [213, 100] on button "2 . Muszą" at bounding box center [245, 98] width 107 height 25
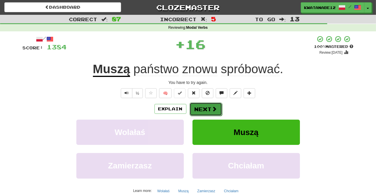
click at [204, 108] on button "Next" at bounding box center [205, 108] width 32 height 13
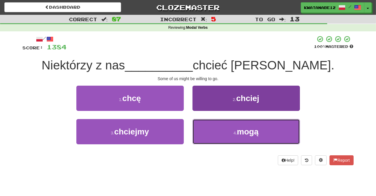
drag, startPoint x: 215, startPoint y: 136, endPoint x: 207, endPoint y: 123, distance: 15.4
click at [210, 131] on button "4 . mogą" at bounding box center [245, 131] width 107 height 25
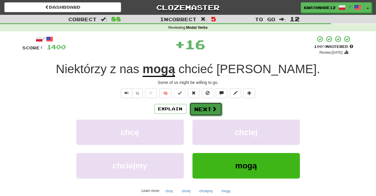
click at [203, 111] on button "Next" at bounding box center [205, 108] width 32 height 13
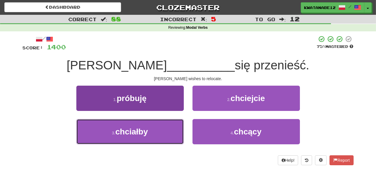
drag, startPoint x: 150, startPoint y: 129, endPoint x: 153, endPoint y: 128, distance: 3.8
click at [150, 129] on button "3 . chciałby" at bounding box center [129, 131] width 107 height 25
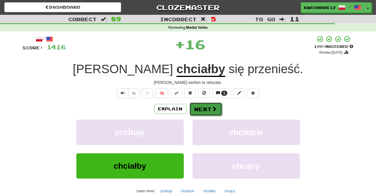
click at [200, 112] on button "Next" at bounding box center [205, 108] width 32 height 13
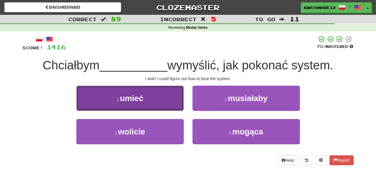
drag, startPoint x: 158, startPoint y: 100, endPoint x: 166, endPoint y: 102, distance: 8.0
click at [166, 102] on button "1 . umieć" at bounding box center [129, 98] width 107 height 25
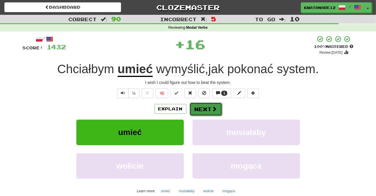
click at [203, 106] on button "Next" at bounding box center [205, 108] width 32 height 13
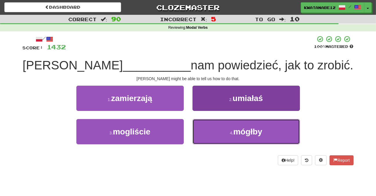
click at [212, 132] on button "4 . mógłby" at bounding box center [245, 131] width 107 height 25
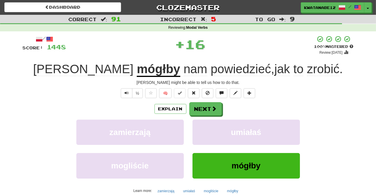
click at [205, 115] on div "Explain Next zamierzają umiałaś mogliście mógłby Learn more: zamierzają umiałaś…" at bounding box center [188, 148] width 331 height 93
click at [204, 112] on button "Next" at bounding box center [205, 108] width 32 height 13
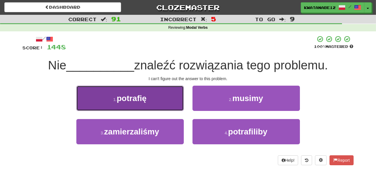
click at [162, 102] on button "1 . potrafię" at bounding box center [129, 98] width 107 height 25
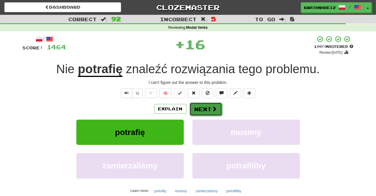
click at [207, 111] on button "Next" at bounding box center [205, 108] width 32 height 13
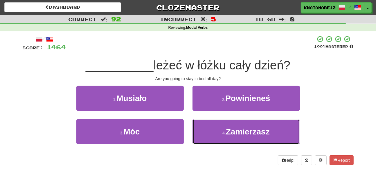
drag, startPoint x: 210, startPoint y: 126, endPoint x: 206, endPoint y: 118, distance: 9.6
click at [210, 128] on button "4 . Zamierzasz" at bounding box center [245, 131] width 107 height 25
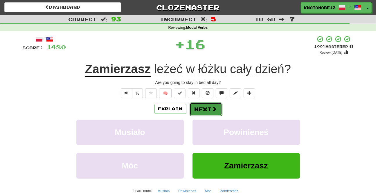
click at [202, 109] on button "Next" at bounding box center [205, 108] width 32 height 13
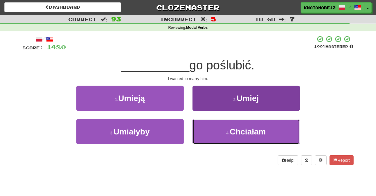
click at [218, 134] on button "4 . Chciałam" at bounding box center [245, 131] width 107 height 25
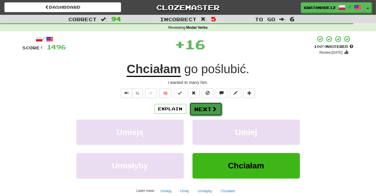
click at [204, 109] on button "Next" at bounding box center [205, 108] width 32 height 13
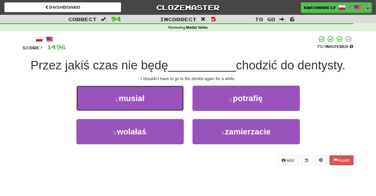
drag, startPoint x: 168, startPoint y: 98, endPoint x: 180, endPoint y: 101, distance: 12.5
click at [167, 98] on button "1 . musiał" at bounding box center [129, 98] width 107 height 25
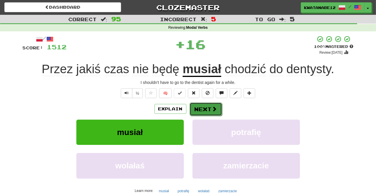
click at [207, 108] on button "Next" at bounding box center [205, 108] width 32 height 13
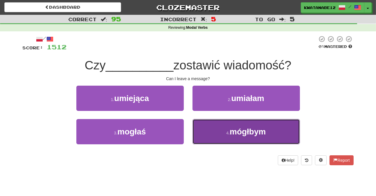
click at [201, 128] on button "4 . mógłbym" at bounding box center [245, 131] width 107 height 25
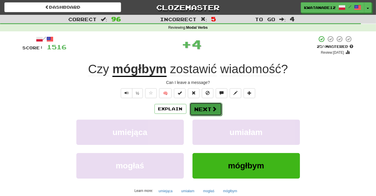
click at [197, 108] on button "Next" at bounding box center [205, 108] width 32 height 13
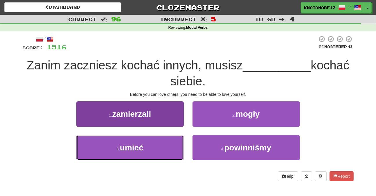
click at [165, 138] on button "3 . umieć" at bounding box center [129, 147] width 107 height 25
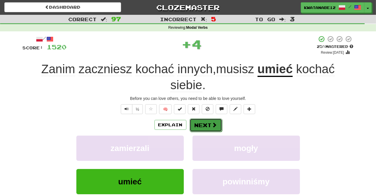
click at [201, 124] on button "Next" at bounding box center [205, 124] width 32 height 13
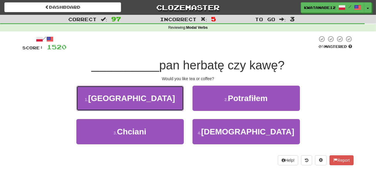
click at [159, 100] on button "1 . Wolałby" at bounding box center [129, 98] width 107 height 25
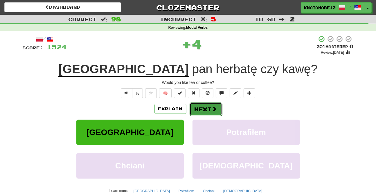
click at [209, 104] on button "Next" at bounding box center [205, 108] width 32 height 13
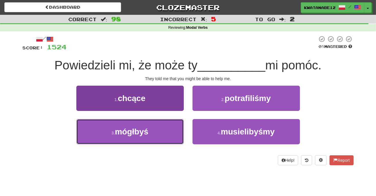
drag, startPoint x: 159, startPoint y: 132, endPoint x: 166, endPoint y: 128, distance: 7.8
click at [164, 129] on button "3 . mógłbyś" at bounding box center [129, 131] width 107 height 25
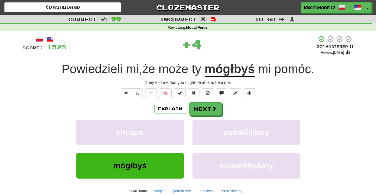
drag, startPoint x: 203, startPoint y: 116, endPoint x: 208, endPoint y: 101, distance: 16.1
click at [205, 112] on div "Explain Next chcące potrafiliśmy mógłbyś musielibyśmy Learn more: chcące potraf…" at bounding box center [188, 148] width 331 height 93
click at [208, 101] on div "/ Score: 1528 + 4 25 % Mastered Review: 2025-08-21 Powiedzieli mi , że może ty …" at bounding box center [188, 126] width 331 height 182
click at [205, 112] on button "Next" at bounding box center [205, 108] width 32 height 13
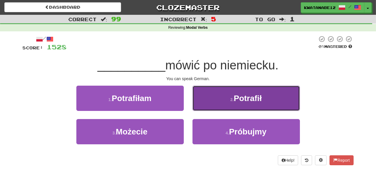
click at [211, 104] on button "2 . Potrafił" at bounding box center [245, 98] width 107 height 25
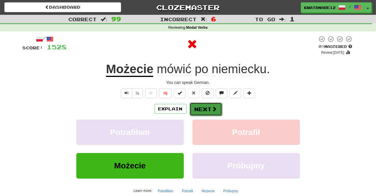
click at [205, 110] on button "Next" at bounding box center [205, 108] width 32 height 13
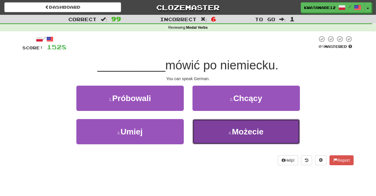
click at [210, 135] on button "4 . Możecie" at bounding box center [245, 131] width 107 height 25
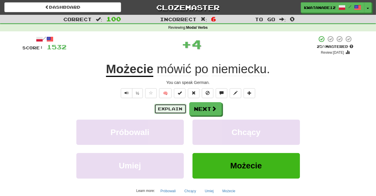
click at [170, 104] on button "Explain" at bounding box center [170, 109] width 32 height 10
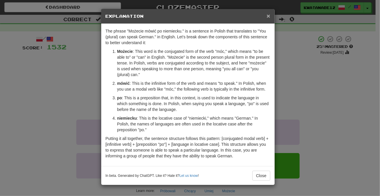
click at [269, 17] on span "×" at bounding box center [268, 15] width 3 height 7
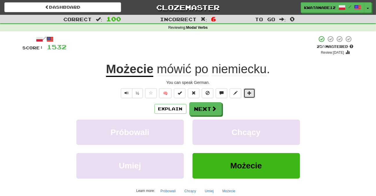
click at [248, 95] on span at bounding box center [249, 93] width 4 height 4
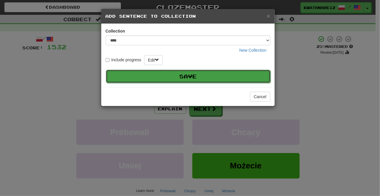
click at [240, 74] on button "Save" at bounding box center [188, 76] width 165 height 13
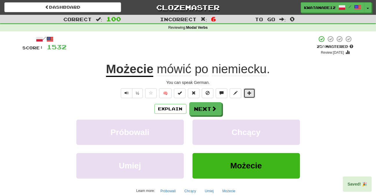
click at [251, 93] on span at bounding box center [249, 93] width 4 height 4
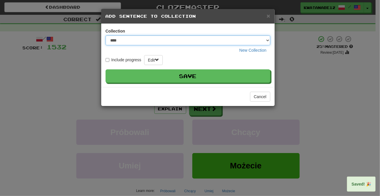
click at [268, 39] on select "**** ****** ********* ******** *****" at bounding box center [188, 40] width 165 height 10
select select "****"
click at [106, 35] on select "**** ****** ********* ******** *****" at bounding box center [188, 40] width 165 height 10
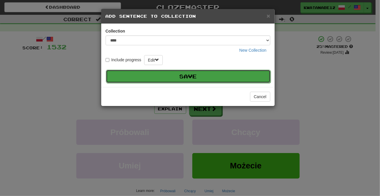
click at [241, 73] on button "Save" at bounding box center [188, 76] width 165 height 13
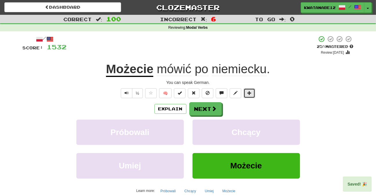
click at [251, 96] on button at bounding box center [249, 93] width 12 height 10
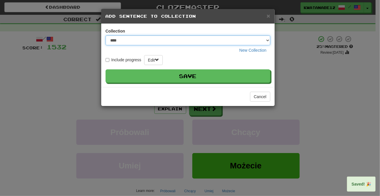
click at [268, 41] on select "**** ****** ********* ******** *****" at bounding box center [188, 40] width 165 height 10
select select "*****"
click at [106, 35] on select "**** ****** ********* ******** *****" at bounding box center [188, 40] width 165 height 10
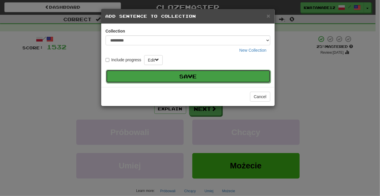
click at [249, 75] on button "Save" at bounding box center [188, 76] width 165 height 13
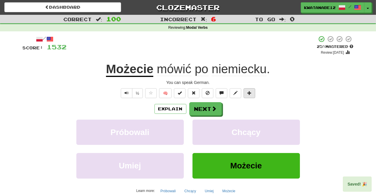
click at [248, 98] on div "/ Score: 1532 + 4 25 % Mastered Review: 2025-08-21 Możecie mówić po niemiecku .…" at bounding box center [188, 126] width 331 height 182
click at [249, 97] on button at bounding box center [249, 93] width 12 height 10
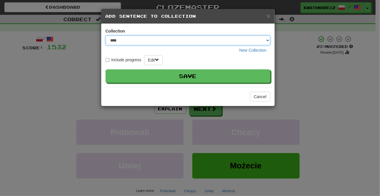
click at [270, 42] on select "**** ****** ********* ******** *****" at bounding box center [188, 40] width 165 height 10
select select "****"
click at [106, 35] on select "**** ****** ********* ******** *****" at bounding box center [188, 40] width 165 height 10
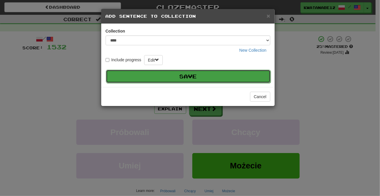
click at [254, 73] on button "Save" at bounding box center [188, 76] width 165 height 13
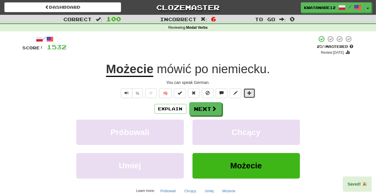
click at [248, 94] on span at bounding box center [249, 93] width 4 height 4
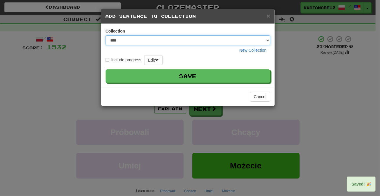
click at [267, 39] on select "**** ****** ********* ******** *****" at bounding box center [188, 40] width 165 height 10
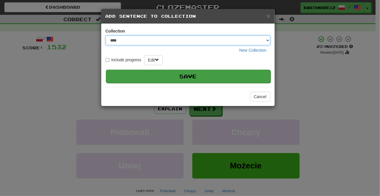
select select "*****"
click at [106, 35] on select "**** ****** ********* ******** *****" at bounding box center [188, 40] width 165 height 10
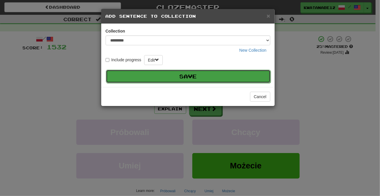
click at [246, 79] on button "Save" at bounding box center [188, 76] width 165 height 13
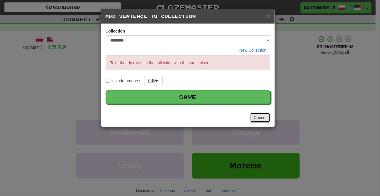
click at [260, 117] on button "Cancel" at bounding box center [260, 118] width 20 height 10
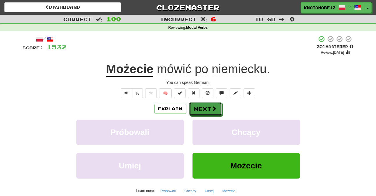
drag, startPoint x: 209, startPoint y: 107, endPoint x: 215, endPoint y: 108, distance: 6.7
click at [208, 107] on button "Next" at bounding box center [205, 108] width 32 height 13
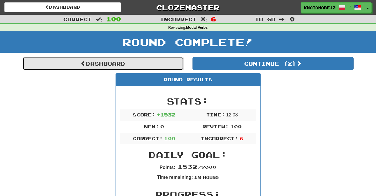
click at [160, 68] on link "Dashboard" at bounding box center [103, 63] width 161 height 13
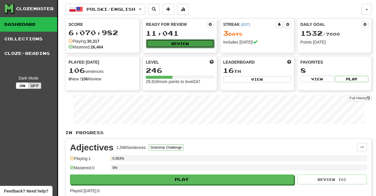
click at [193, 44] on button "Review" at bounding box center [180, 43] width 68 height 9
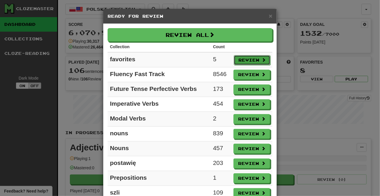
click at [246, 60] on button "Review" at bounding box center [252, 60] width 37 height 10
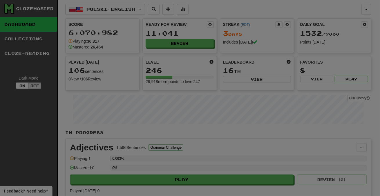
select select "***"
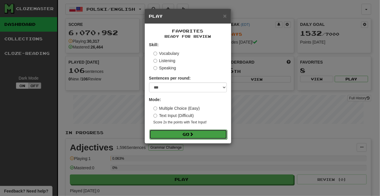
click at [191, 132] on span at bounding box center [192, 134] width 4 height 4
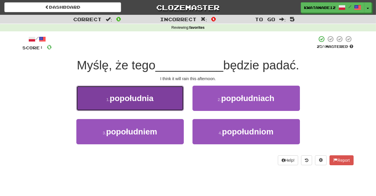
click at [174, 97] on button "1 . popołudnia" at bounding box center [129, 98] width 107 height 25
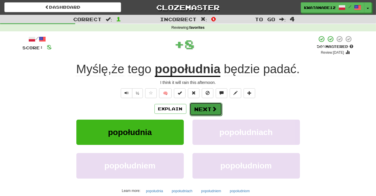
click at [202, 104] on button "Next" at bounding box center [205, 108] width 32 height 13
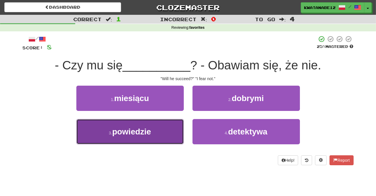
click at [166, 129] on button "3 . powiedzie" at bounding box center [129, 131] width 107 height 25
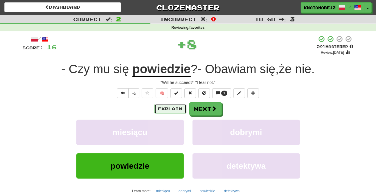
click at [175, 109] on button "Explain" at bounding box center [170, 109] width 32 height 10
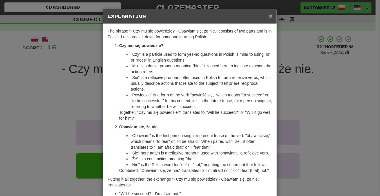
click at [269, 15] on span "×" at bounding box center [270, 15] width 3 height 7
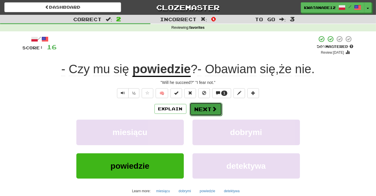
click at [215, 108] on span at bounding box center [214, 108] width 5 height 5
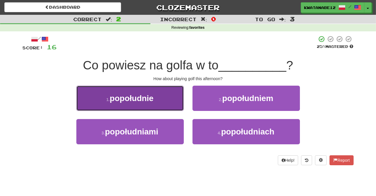
click at [174, 107] on button "1 . popołudnie" at bounding box center [129, 98] width 107 height 25
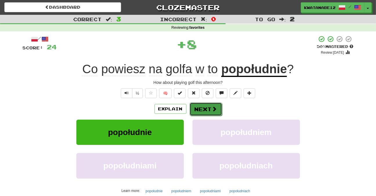
click at [202, 106] on button "Next" at bounding box center [205, 108] width 32 height 13
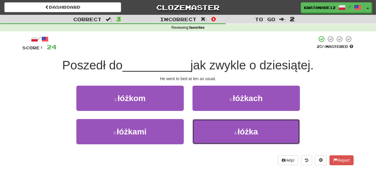
drag, startPoint x: 214, startPoint y: 128, endPoint x: 208, endPoint y: 118, distance: 11.3
click at [210, 122] on button "4 . łóżka" at bounding box center [245, 131] width 107 height 25
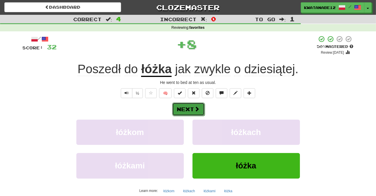
click at [198, 106] on button "Next" at bounding box center [188, 108] width 32 height 13
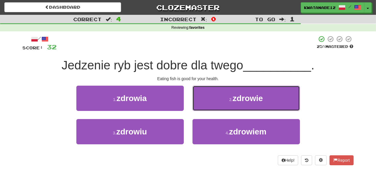
click at [210, 98] on button "2 . zdrowie" at bounding box center [245, 98] width 107 height 25
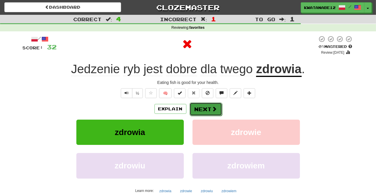
click at [204, 110] on button "Next" at bounding box center [205, 108] width 32 height 13
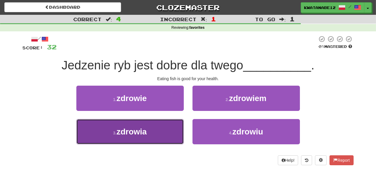
click at [166, 125] on button "3 . zdrowia" at bounding box center [129, 131] width 107 height 25
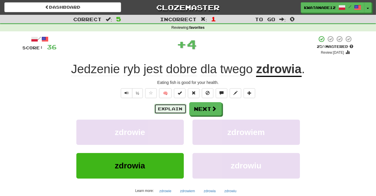
click at [178, 106] on button "Explain" at bounding box center [170, 109] width 32 height 10
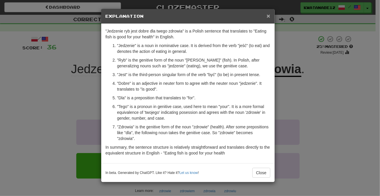
click at [269, 15] on span "×" at bounding box center [268, 15] width 3 height 7
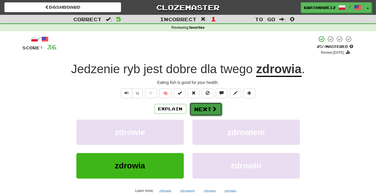
click at [208, 104] on button "Next" at bounding box center [205, 108] width 32 height 13
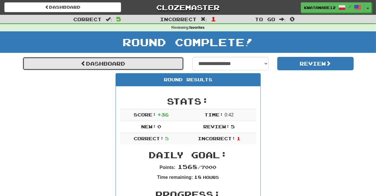
click at [147, 69] on link "Dashboard" at bounding box center [103, 63] width 161 height 13
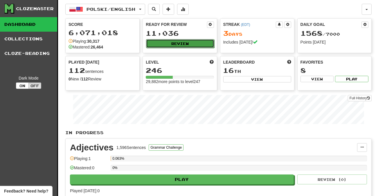
click at [177, 45] on button "Review" at bounding box center [180, 43] width 68 height 9
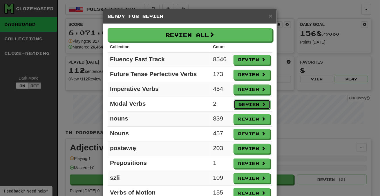
click at [240, 104] on button "Review" at bounding box center [252, 105] width 37 height 10
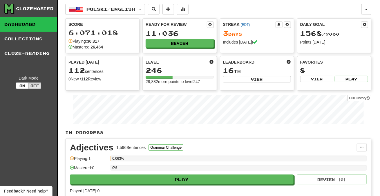
select select "***"
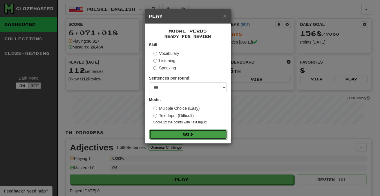
click at [209, 134] on button "Go" at bounding box center [188, 134] width 78 height 10
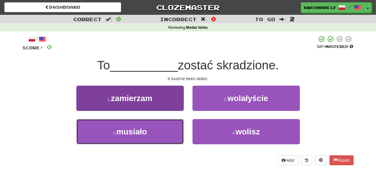
drag, startPoint x: 162, startPoint y: 131, endPoint x: 167, endPoint y: 131, distance: 4.7
click at [166, 131] on button "3 . musiało" at bounding box center [129, 131] width 107 height 25
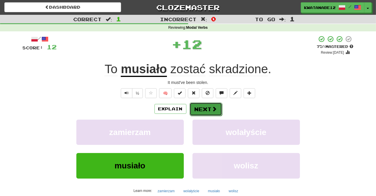
click at [205, 105] on button "Next" at bounding box center [205, 108] width 32 height 13
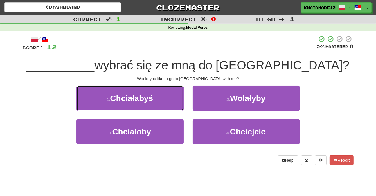
click at [167, 98] on button "1 . Chciałabyś" at bounding box center [129, 98] width 107 height 25
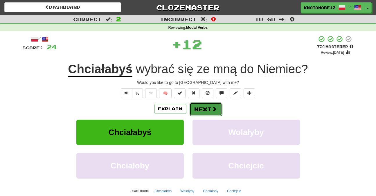
click at [202, 107] on button "Next" at bounding box center [205, 108] width 32 height 13
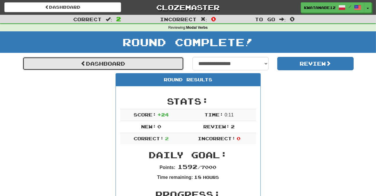
click at [173, 67] on link "Dashboard" at bounding box center [103, 63] width 161 height 13
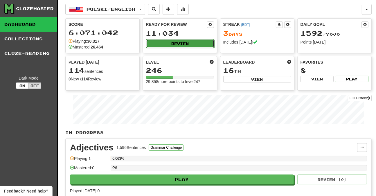
click at [192, 46] on button "Review" at bounding box center [180, 43] width 68 height 9
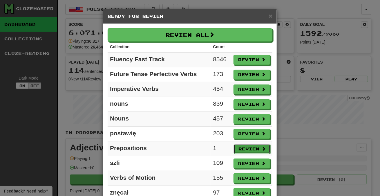
click at [246, 147] on button "Review" at bounding box center [252, 149] width 37 height 10
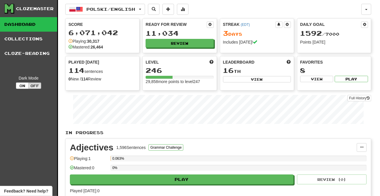
select select "***"
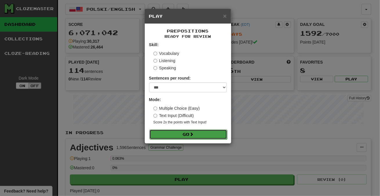
click at [218, 135] on button "Go" at bounding box center [188, 134] width 78 height 10
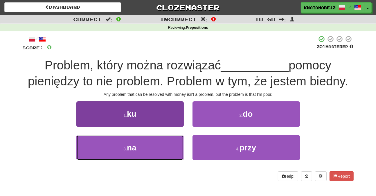
click at [164, 142] on button "3 . na" at bounding box center [129, 147] width 107 height 25
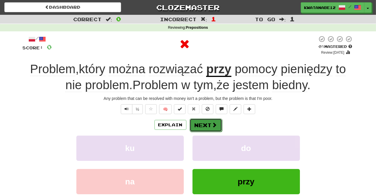
click at [205, 122] on button "Next" at bounding box center [205, 124] width 32 height 13
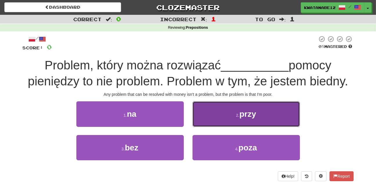
click at [219, 118] on button "2 . przy" at bounding box center [245, 113] width 107 height 25
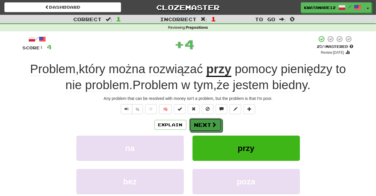
drag, startPoint x: 209, startPoint y: 124, endPoint x: 193, endPoint y: 117, distance: 16.7
click at [207, 124] on button "Next" at bounding box center [205, 124] width 32 height 13
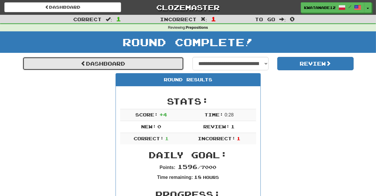
click at [162, 61] on link "Dashboard" at bounding box center [103, 63] width 161 height 13
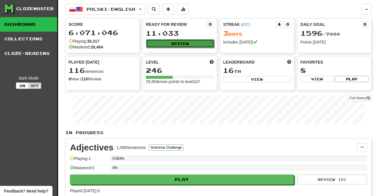
click at [193, 44] on button "Review" at bounding box center [180, 43] width 68 height 9
